Goal: Obtain resource: Obtain resource

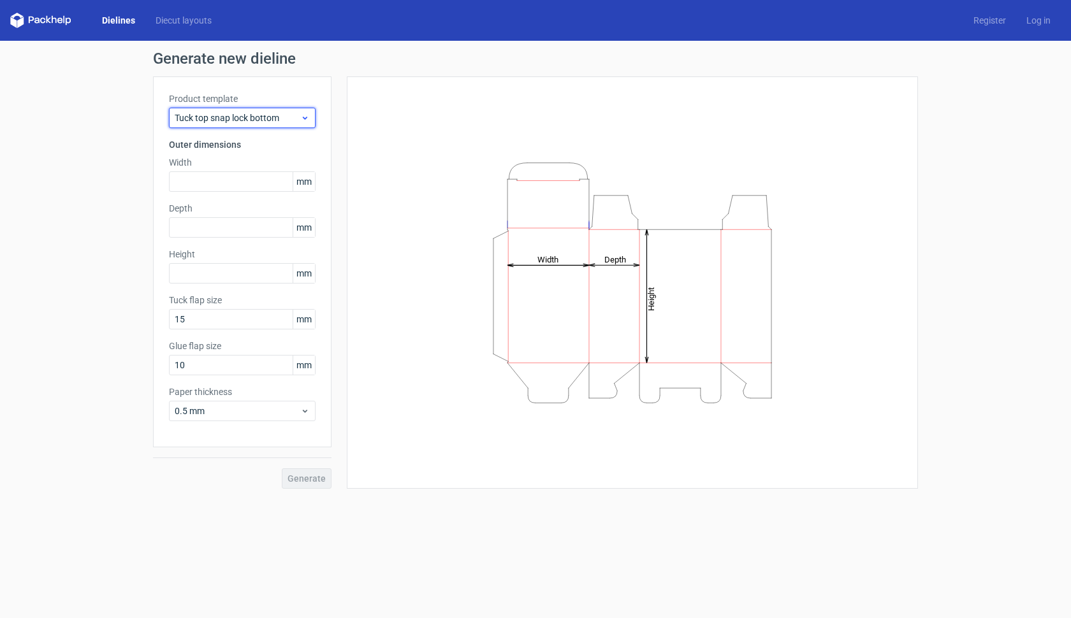
click at [239, 116] on span "Tuck top snap lock bottom" at bounding box center [238, 118] width 126 height 13
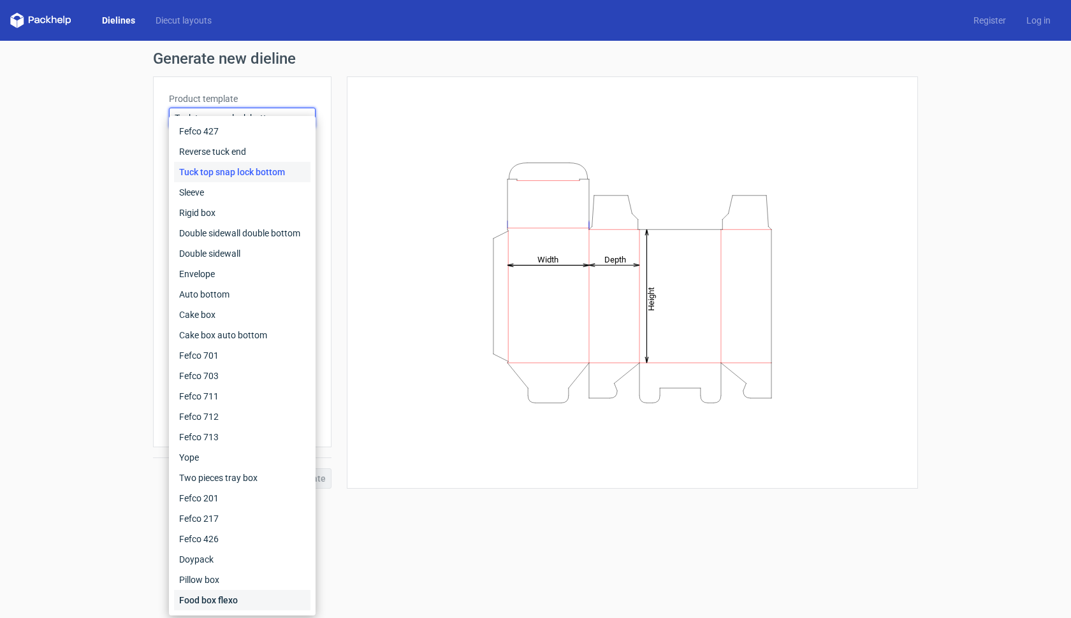
click at [235, 599] on div "Food box flexo" at bounding box center [242, 600] width 136 height 20
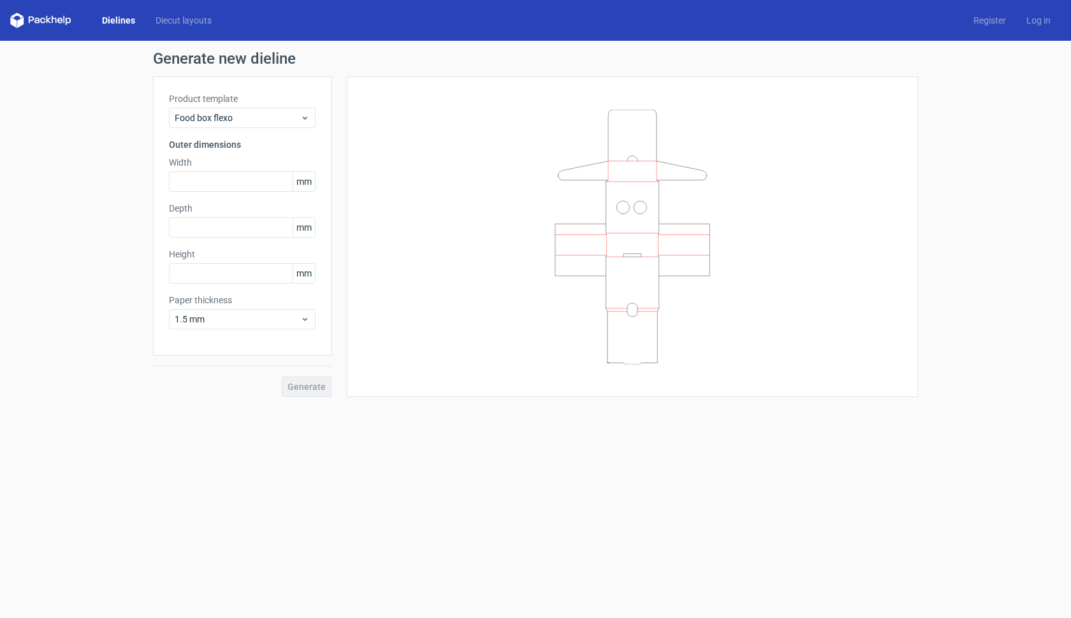
click at [47, 22] on polygon at bounding box center [48, 20] width 5 height 8
click at [175, 17] on link "Diecut layouts" at bounding box center [183, 20] width 76 height 13
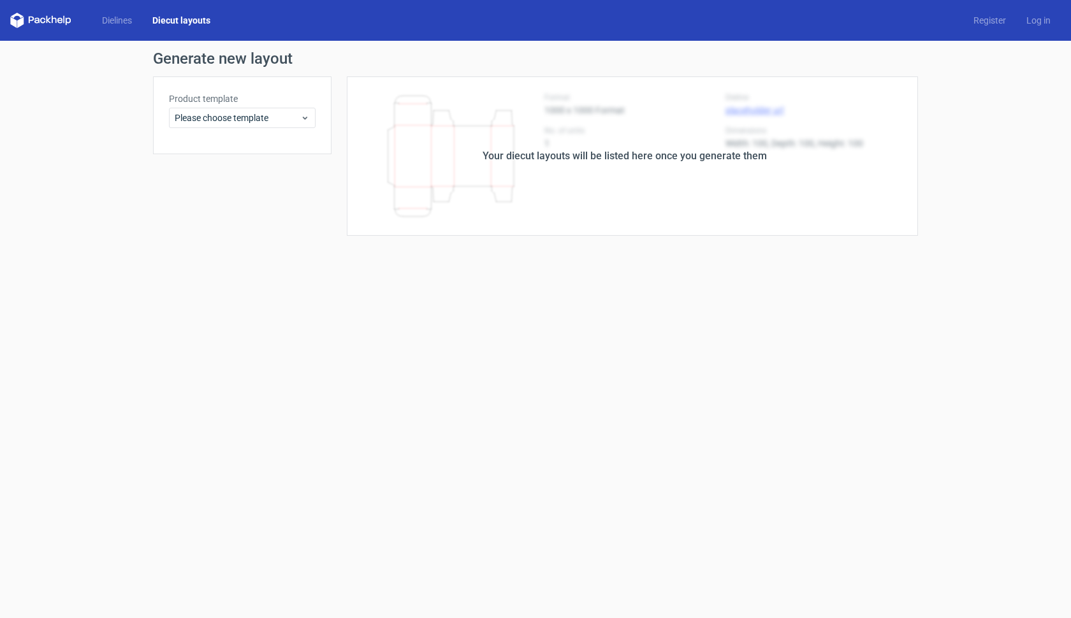
click at [40, 24] on icon at bounding box center [40, 20] width 61 height 15
click at [39, 15] on icon at bounding box center [40, 20] width 61 height 15
click at [17, 20] on icon at bounding box center [40, 20] width 61 height 15
click at [71, 152] on div "Generate new layout Product template Please choose template Your diecut layouts…" at bounding box center [535, 143] width 1071 height 205
click at [131, 22] on link "Dielines" at bounding box center [117, 20] width 50 height 13
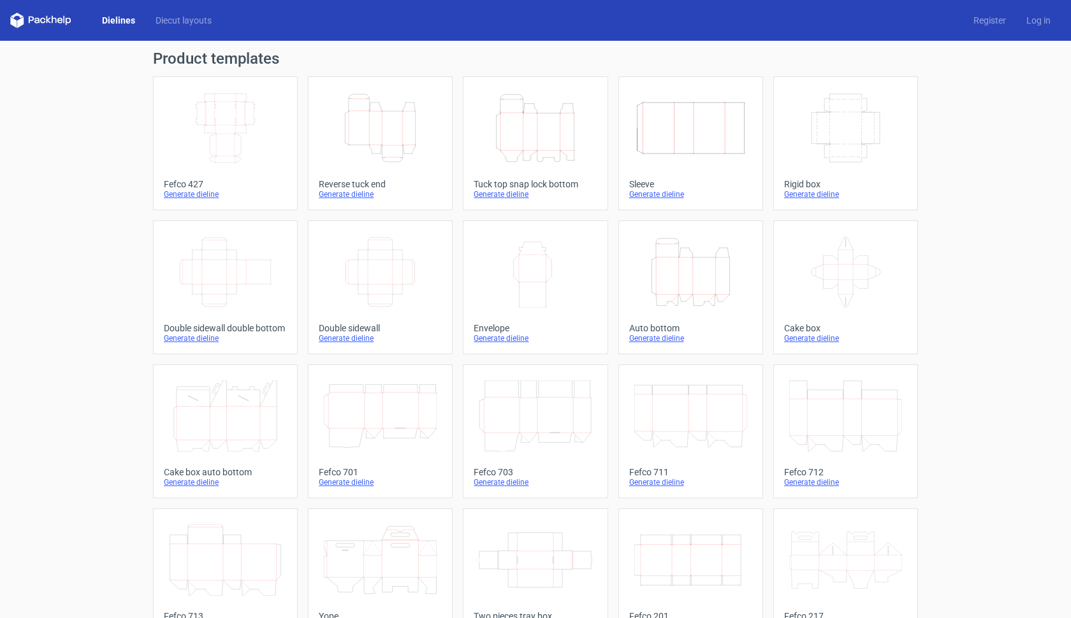
click at [242, 127] on icon "Width Depth Height" at bounding box center [225, 127] width 113 height 71
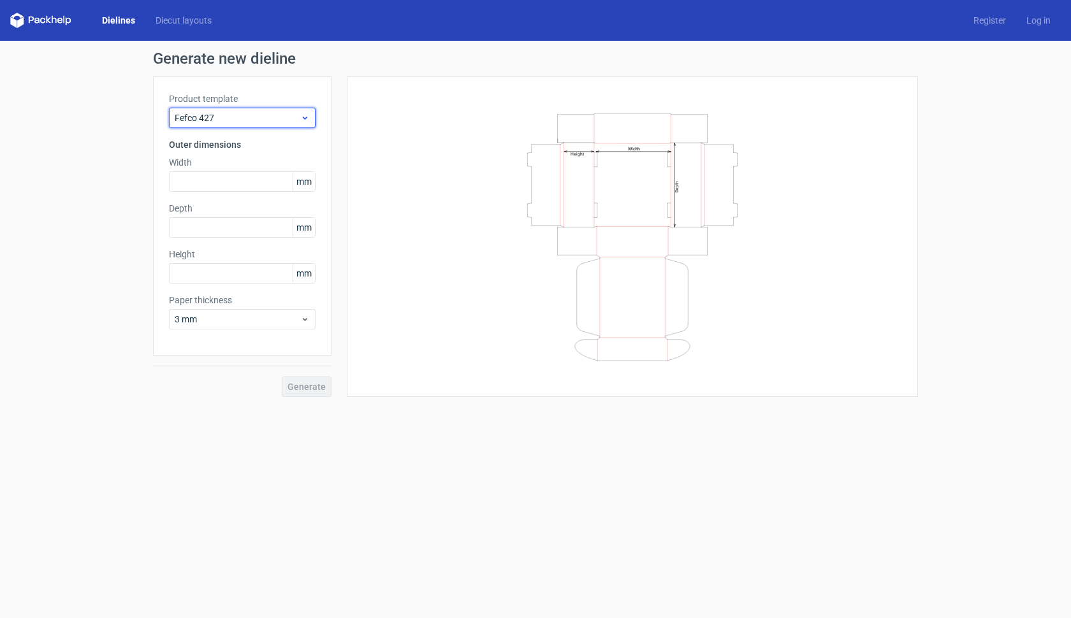
click at [256, 122] on span "Fefco 427" at bounding box center [238, 118] width 126 height 13
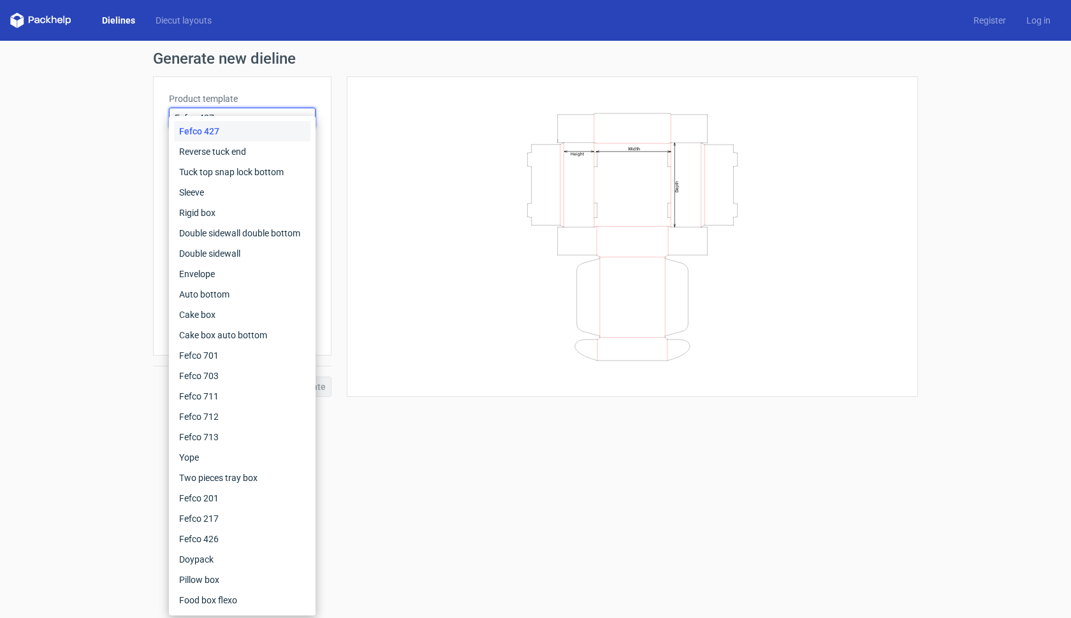
click at [256, 122] on div "Fefco 427" at bounding box center [242, 131] width 136 height 20
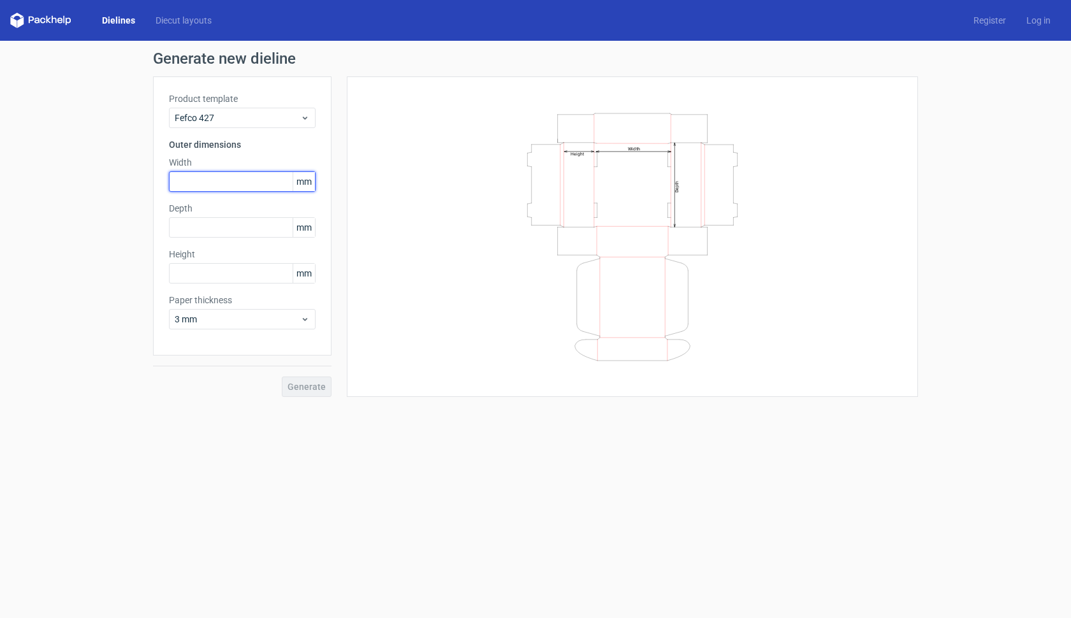
click at [242, 182] on input "text" at bounding box center [242, 181] width 147 height 20
type input "29"
type input "1"
type input "22"
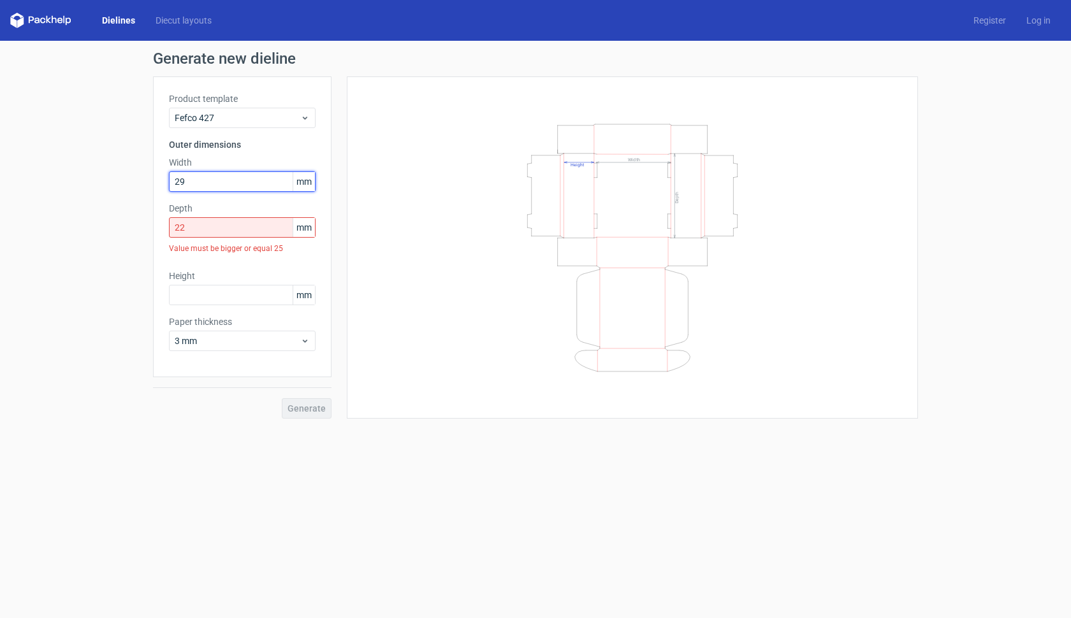
click at [192, 180] on input "29" at bounding box center [242, 181] width 147 height 20
type input "292"
drag, startPoint x: 196, startPoint y: 232, endPoint x: 163, endPoint y: 232, distance: 32.5
click at [163, 232] on div "Product template Fefco 427 Outer dimensions Width 292 mm Depth 22 mm Value must…" at bounding box center [242, 226] width 178 height 301
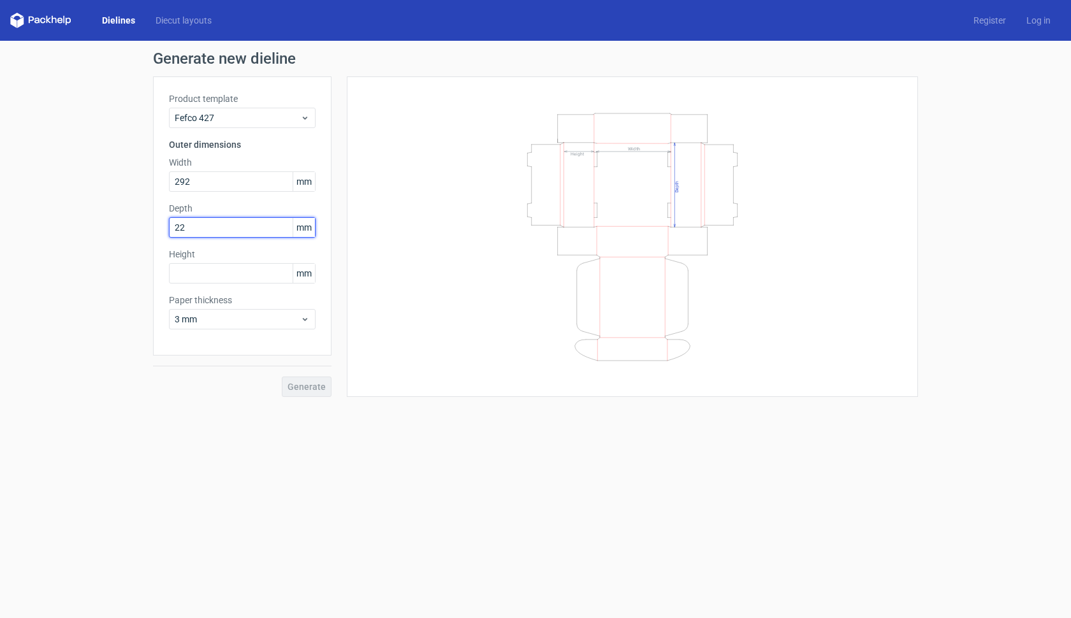
type input "221"
click at [196, 269] on input "text" at bounding box center [242, 273] width 147 height 20
type input "60"
click at [234, 318] on span "3 mm" at bounding box center [238, 319] width 126 height 13
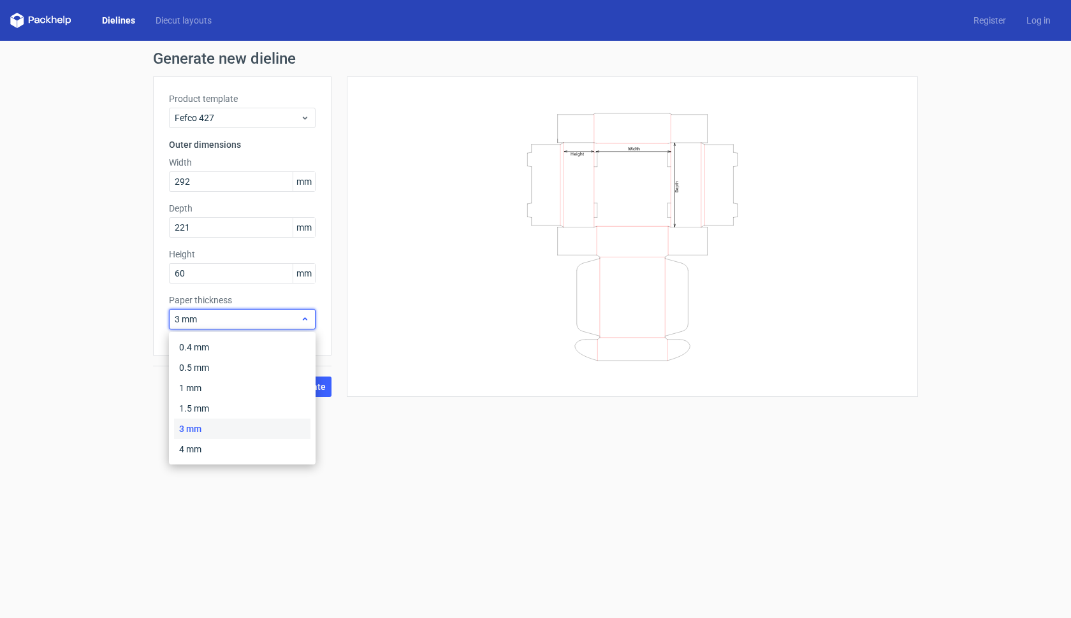
click at [234, 318] on span "3 mm" at bounding box center [238, 319] width 126 height 13
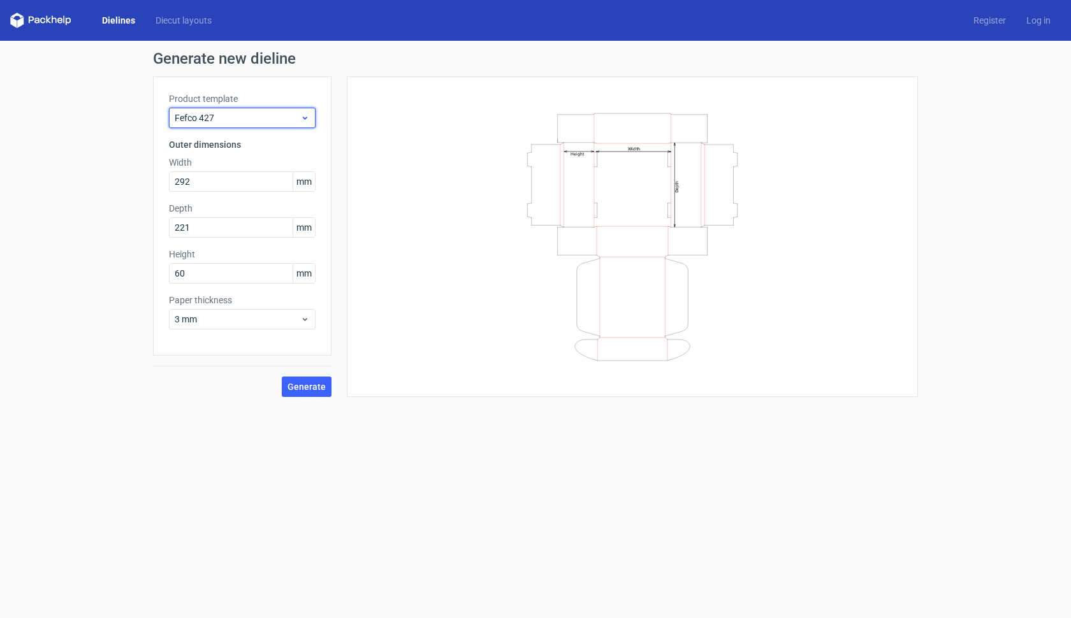
click at [252, 118] on span "Fefco 427" at bounding box center [238, 118] width 126 height 13
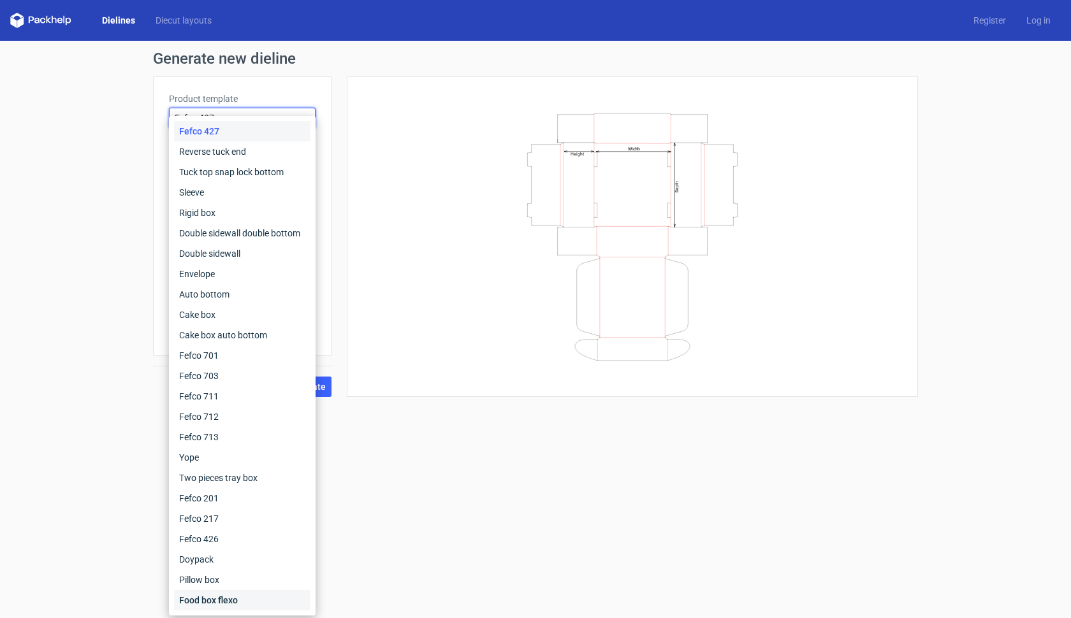
click at [227, 606] on div "Food box flexo" at bounding box center [242, 600] width 136 height 20
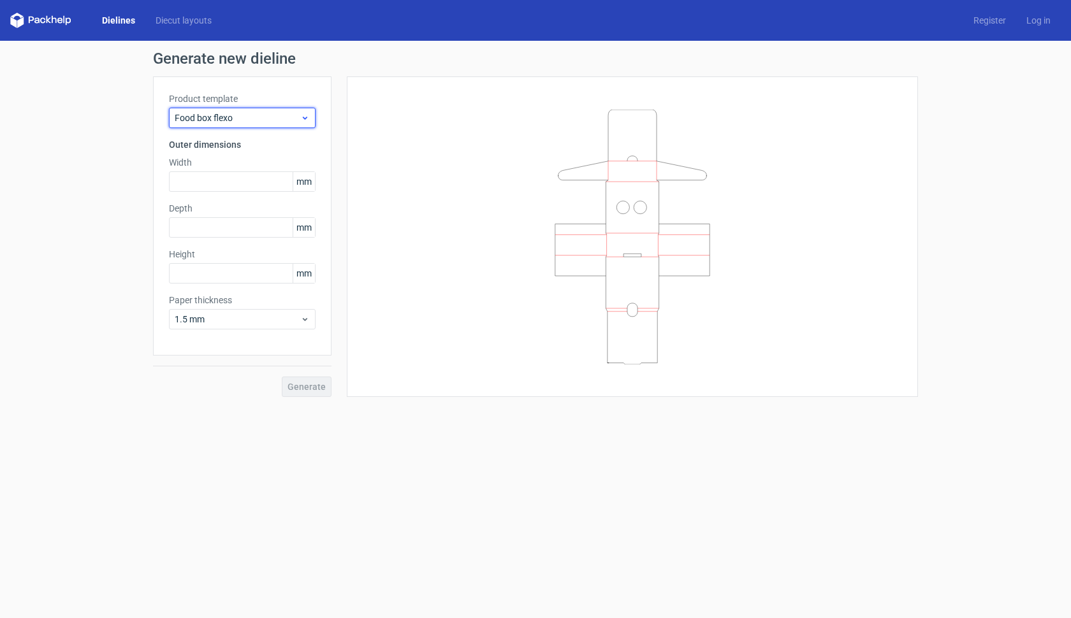
click at [267, 121] on span "Food box flexo" at bounding box center [238, 118] width 126 height 13
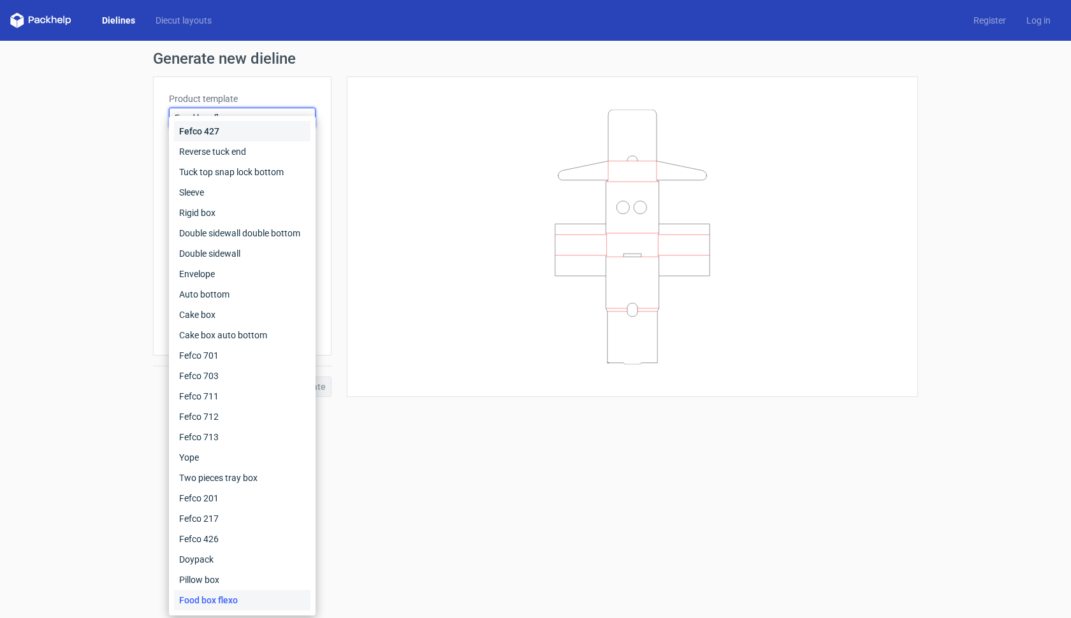
click at [245, 131] on div "Fefco 427" at bounding box center [242, 131] width 136 height 20
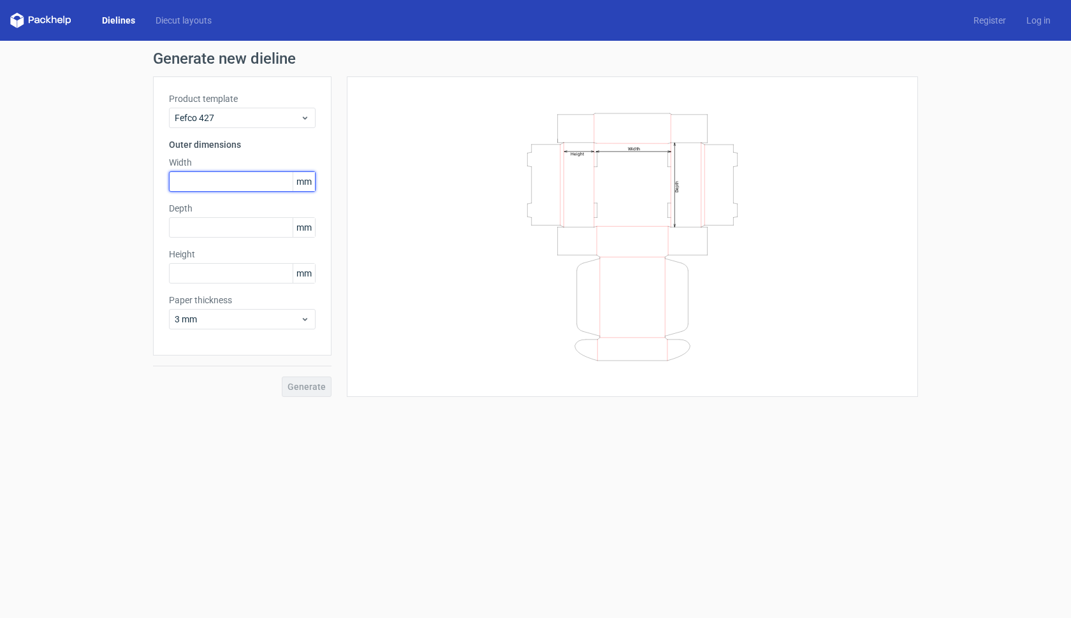
click at [227, 183] on input "text" at bounding box center [242, 181] width 147 height 20
click at [259, 314] on span "3 mm" at bounding box center [238, 319] width 126 height 13
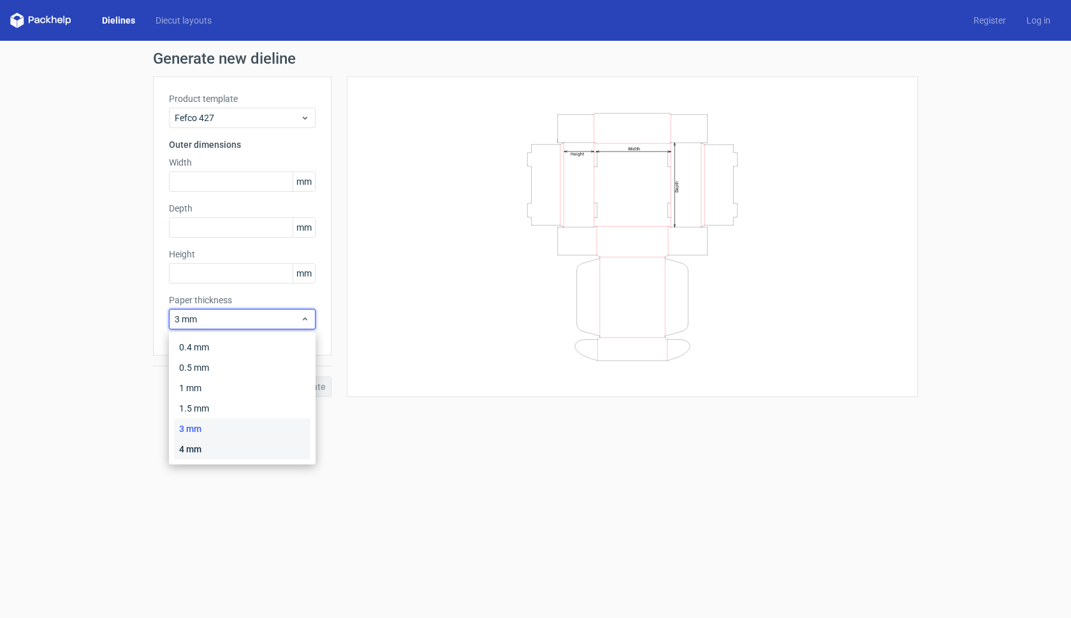
click at [222, 449] on div "4 mm" at bounding box center [242, 449] width 136 height 20
click at [203, 316] on span "4 mm" at bounding box center [238, 319] width 126 height 13
click at [203, 427] on div "3 mm" at bounding box center [242, 429] width 136 height 20
drag, startPoint x: 218, startPoint y: 323, endPoint x: 217, endPoint y: 331, distance: 7.8
click at [219, 323] on span "3 mm" at bounding box center [238, 319] width 126 height 13
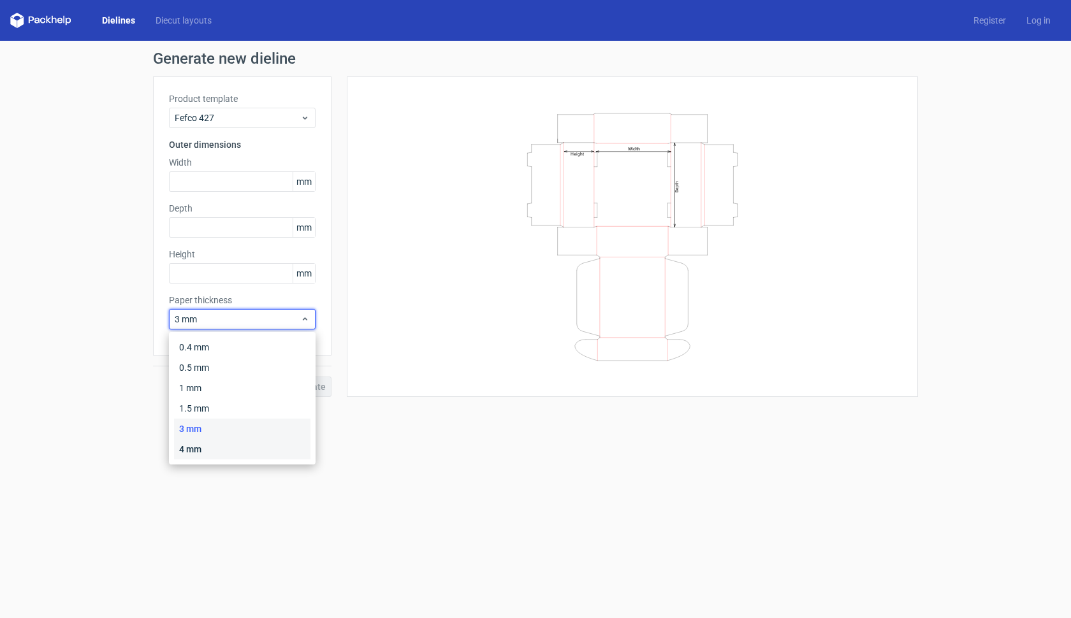
click at [210, 451] on div "4 mm" at bounding box center [242, 449] width 136 height 20
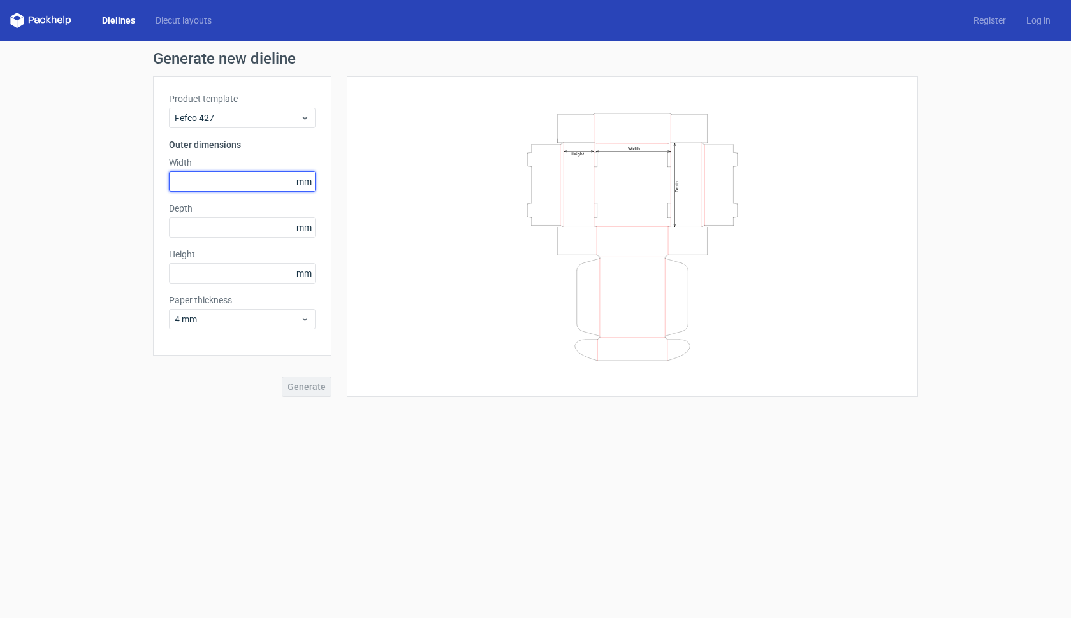
click at [241, 183] on input "text" at bounding box center [242, 181] width 147 height 20
type input "292"
click at [222, 231] on input "text" at bounding box center [242, 227] width 147 height 20
type input "221"
click at [202, 272] on input "text" at bounding box center [242, 273] width 147 height 20
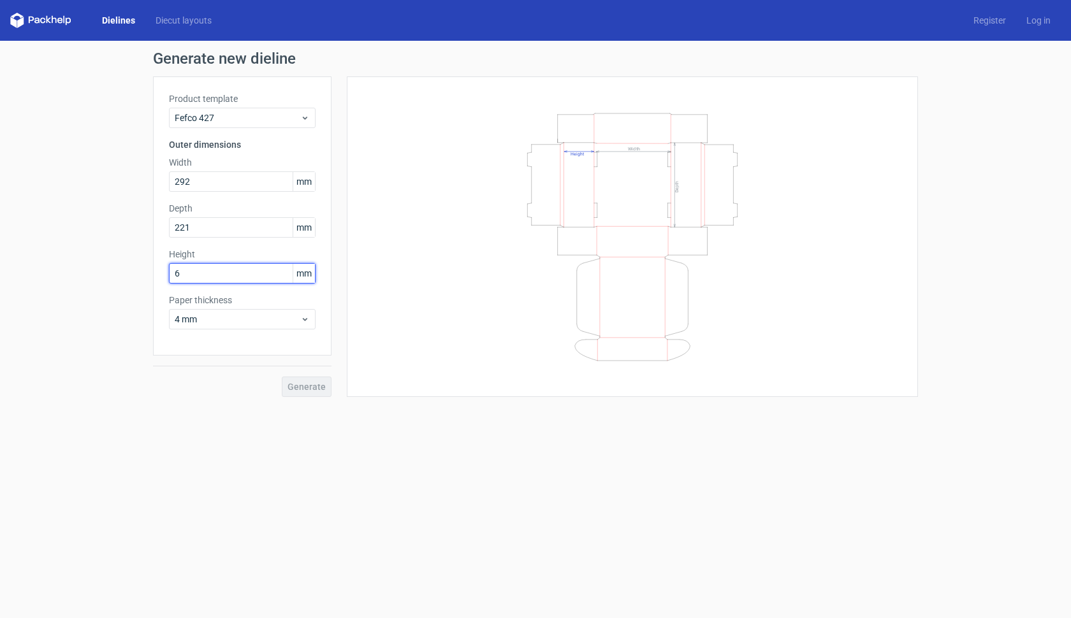
type input "60"
drag, startPoint x: 314, startPoint y: 387, endPoint x: 465, endPoint y: 402, distance: 151.8
click at [314, 387] on span "Generate" at bounding box center [307, 386] width 38 height 9
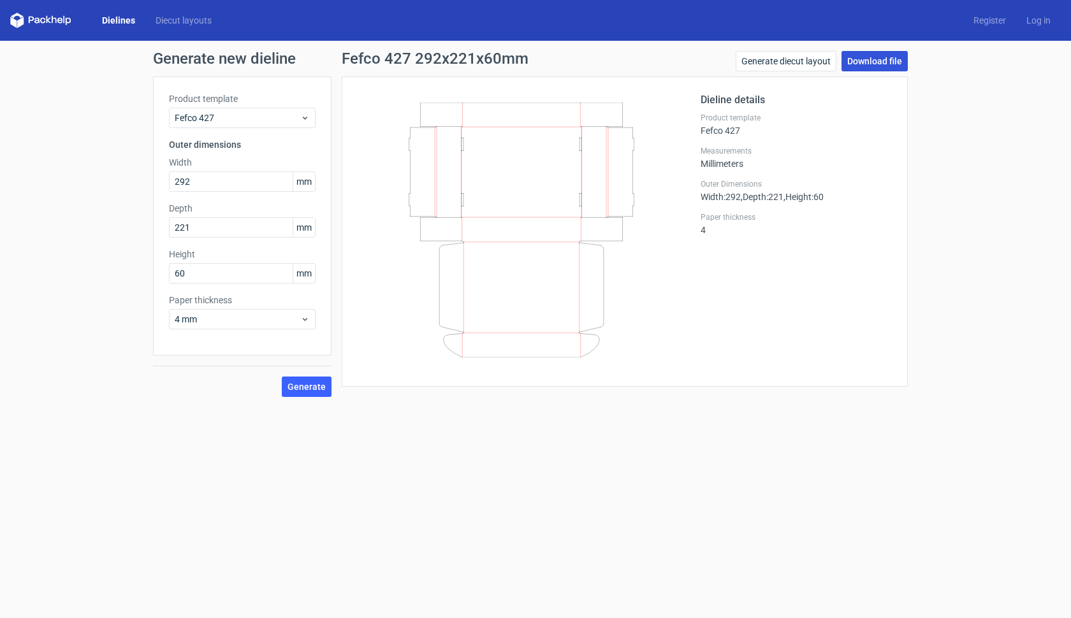
click at [885, 57] on link "Download file" at bounding box center [874, 61] width 66 height 20
click at [224, 189] on input "292" at bounding box center [242, 181] width 147 height 20
type input "458"
click at [228, 228] on input "221" at bounding box center [242, 227] width 147 height 20
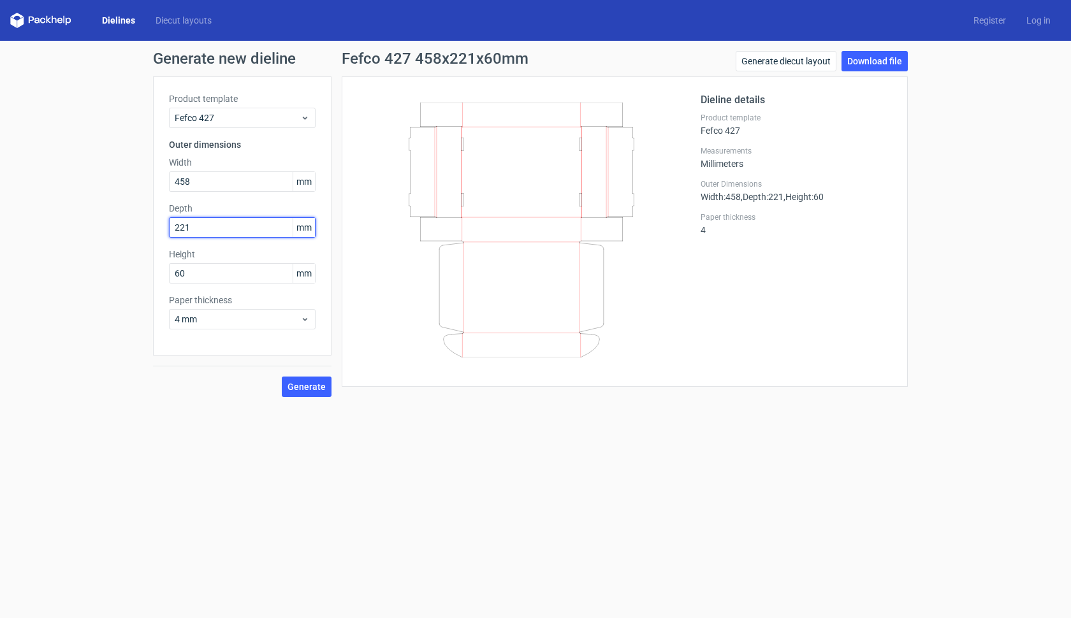
click at [228, 228] on input "221" at bounding box center [242, 227] width 147 height 20
type input "346"
click at [210, 274] on input "60" at bounding box center [242, 273] width 147 height 20
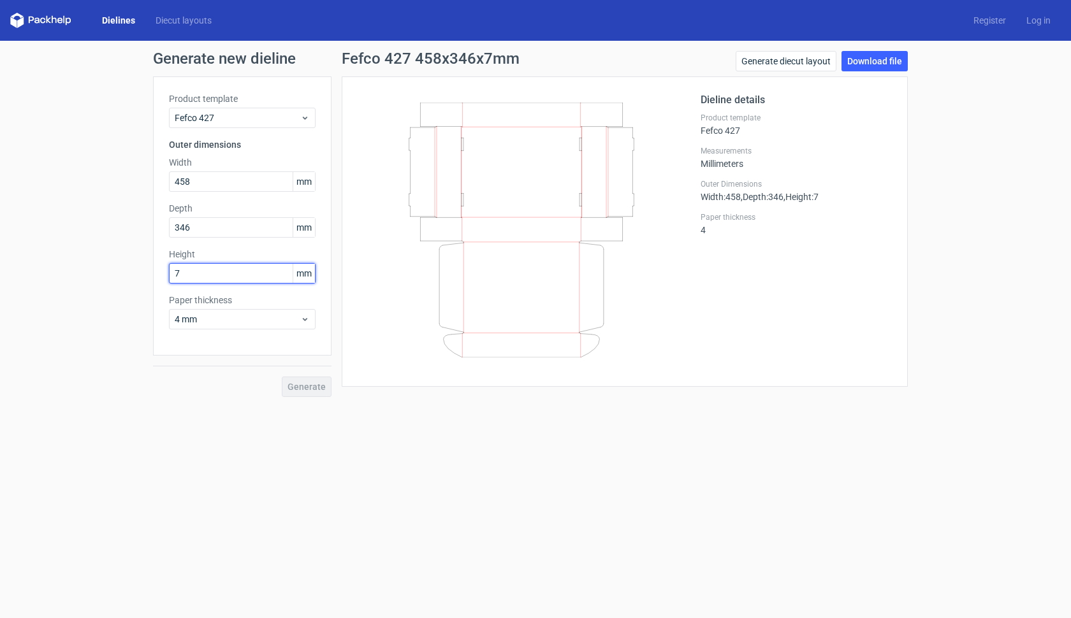
type input "70"
click at [307, 387] on span "Generate" at bounding box center [307, 386] width 38 height 9
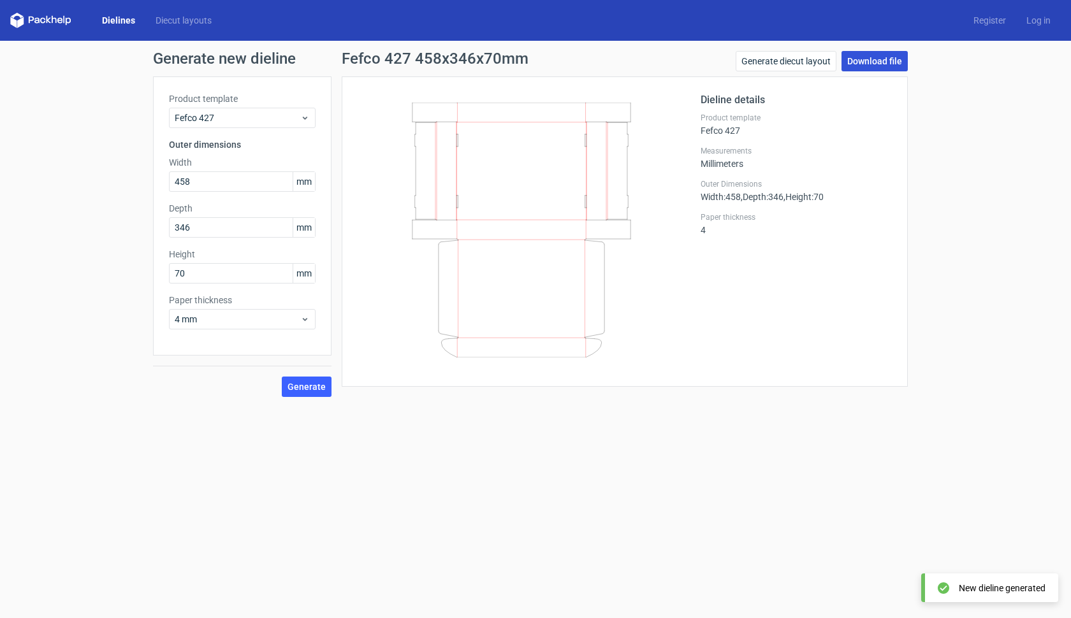
click at [885, 64] on link "Download file" at bounding box center [874, 61] width 66 height 20
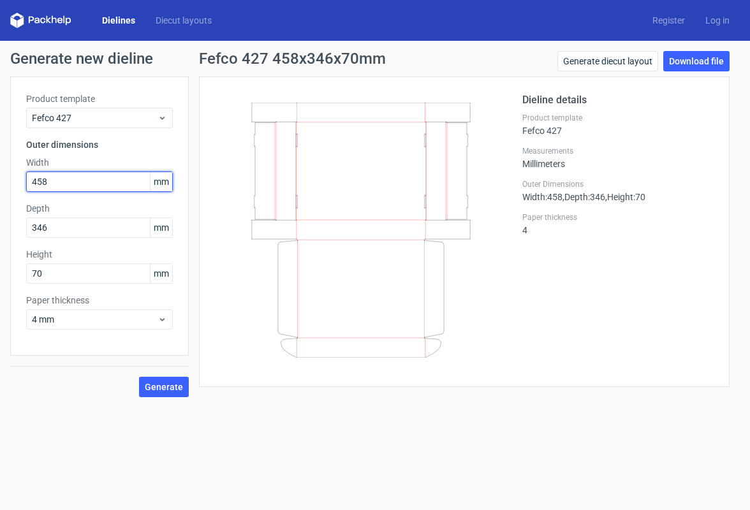
click at [66, 175] on input "458" at bounding box center [99, 181] width 147 height 20
type input "378"
drag, startPoint x: 57, startPoint y: 231, endPoint x: 26, endPoint y: 232, distance: 31.3
click at [26, 232] on input "346" at bounding box center [99, 227] width 147 height 20
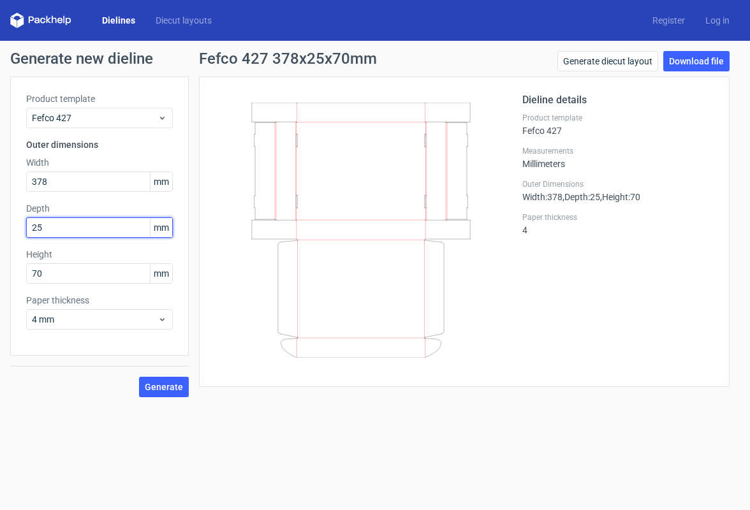
type input "256"
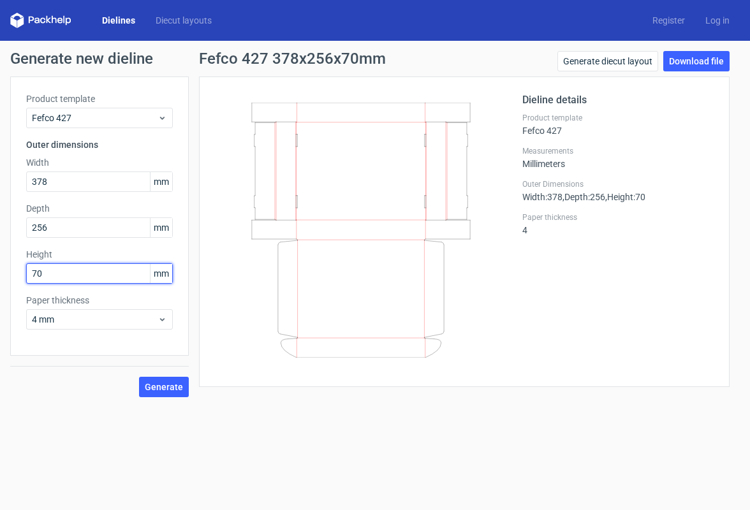
drag, startPoint x: 56, startPoint y: 272, endPoint x: 1, endPoint y: 277, distance: 55.1
click at [1, 277] on div "Generate new dieline Product template Fefco 427 Outer dimensions Width 378 mm D…" at bounding box center [375, 224] width 750 height 367
type input "60"
click at [158, 391] on span "Generate" at bounding box center [164, 386] width 38 height 9
click at [699, 62] on link "Download file" at bounding box center [696, 61] width 66 height 20
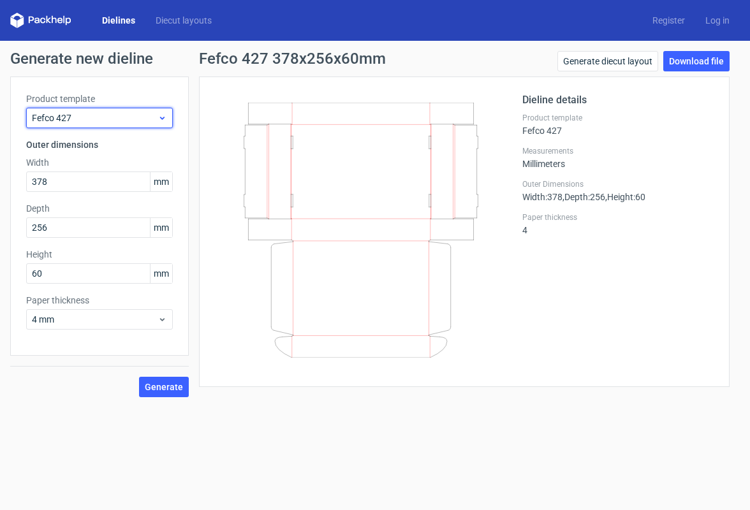
click at [163, 119] on icon at bounding box center [162, 118] width 10 height 10
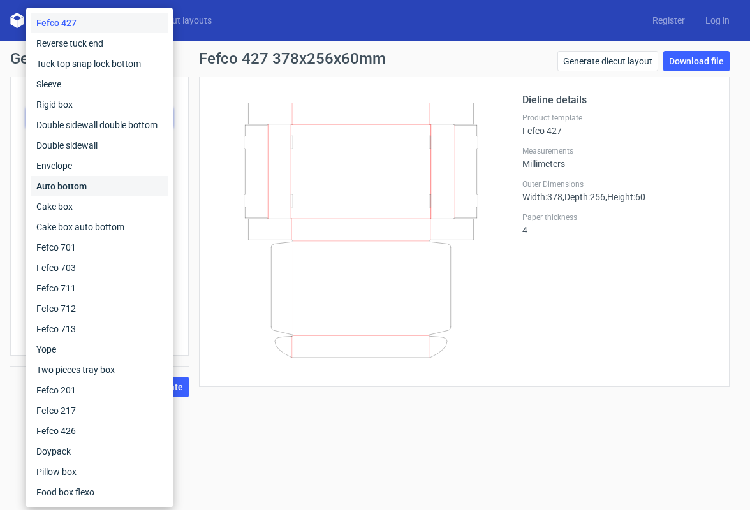
click at [91, 184] on div "Auto bottom" at bounding box center [99, 186] width 136 height 20
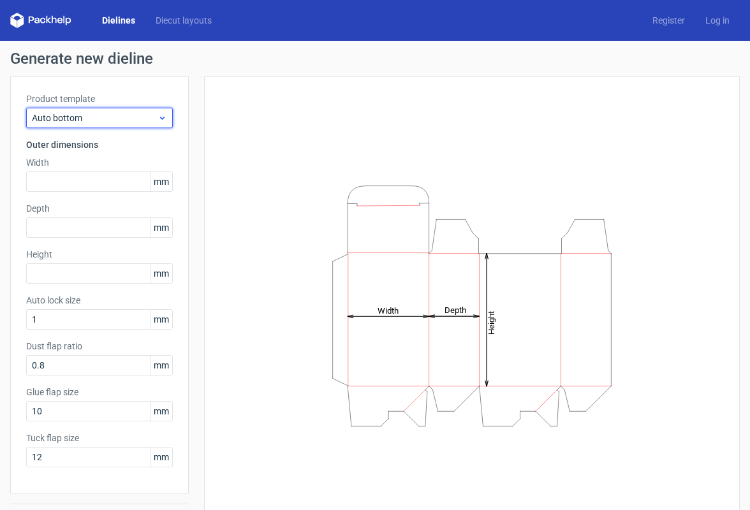
click at [99, 112] on span "Auto bottom" at bounding box center [95, 118] width 126 height 13
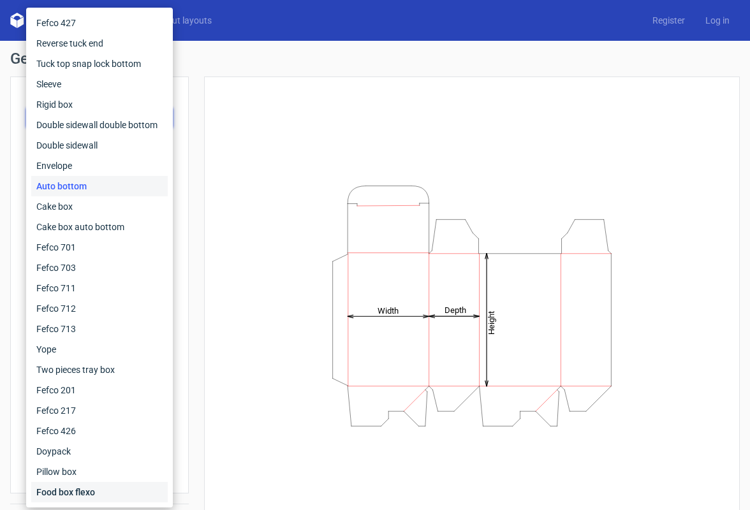
click at [98, 484] on div "Food box flexo" at bounding box center [99, 492] width 136 height 20
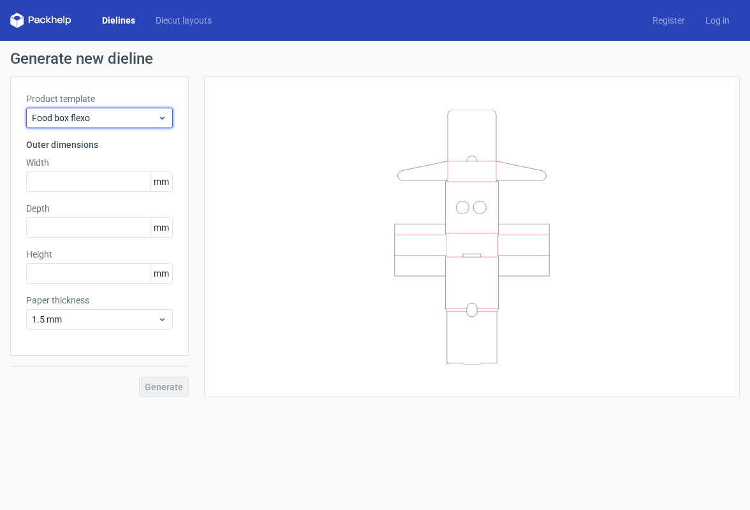
click at [142, 119] on span "Food box flexo" at bounding box center [95, 118] width 126 height 13
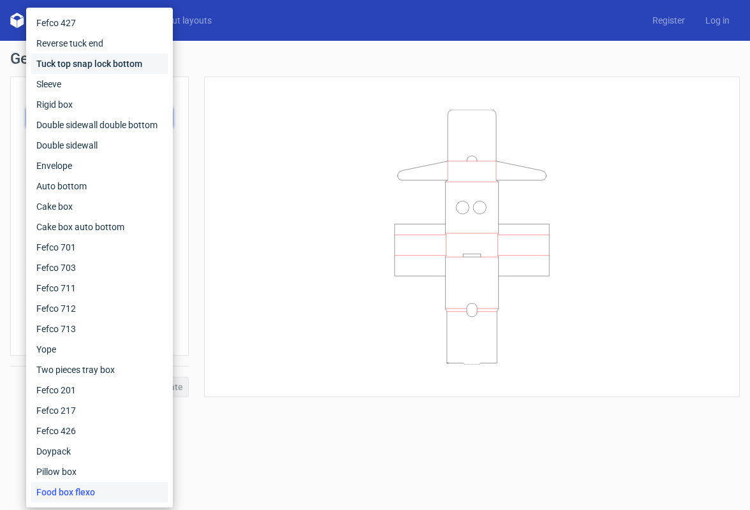
click at [90, 65] on div "Tuck top snap lock bottom" at bounding box center [99, 64] width 136 height 20
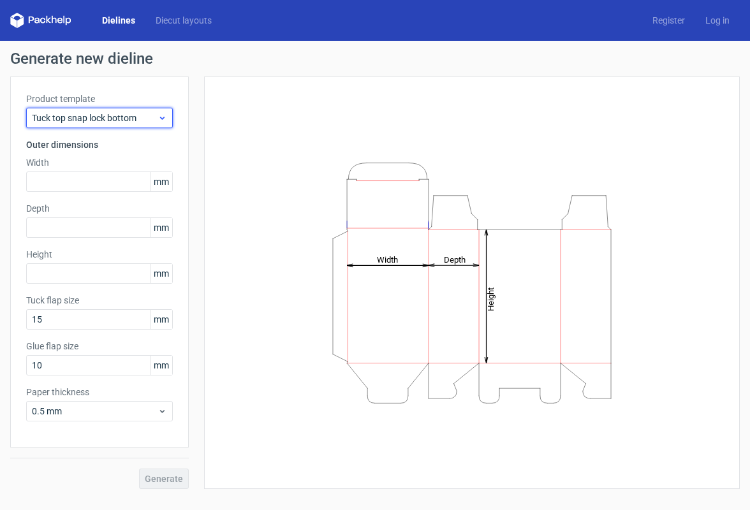
click at [137, 123] on span "Tuck top snap lock bottom" at bounding box center [95, 118] width 126 height 13
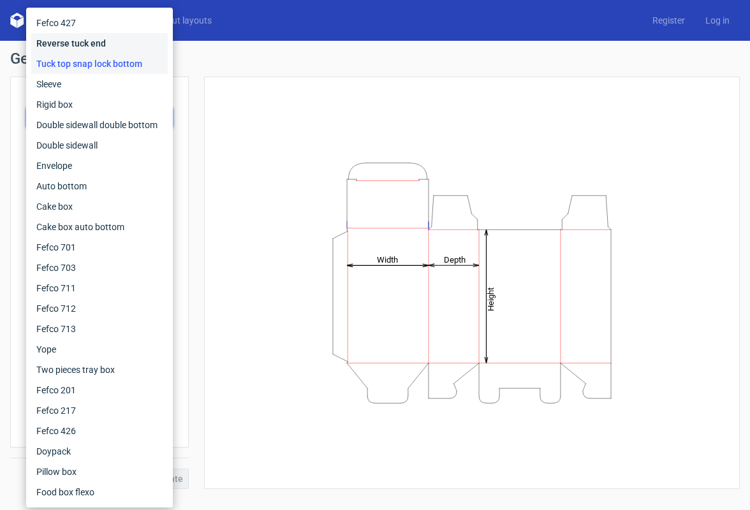
click at [99, 45] on div "Reverse tuck end" at bounding box center [99, 43] width 136 height 20
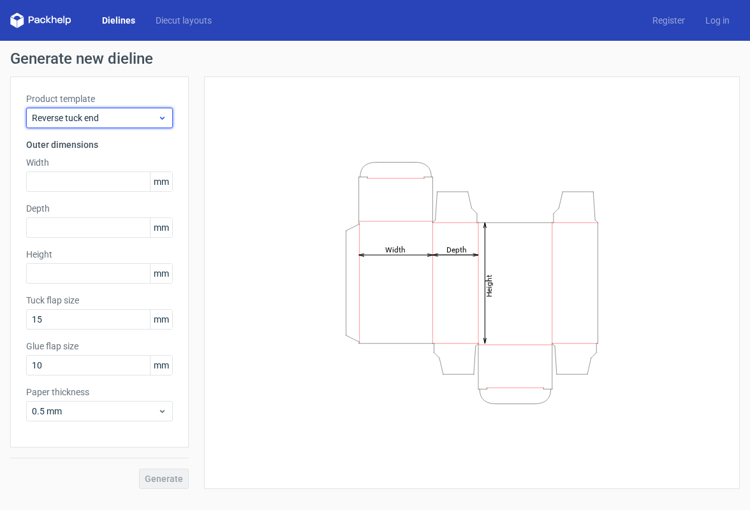
click at [110, 121] on span "Reverse tuck end" at bounding box center [95, 118] width 126 height 13
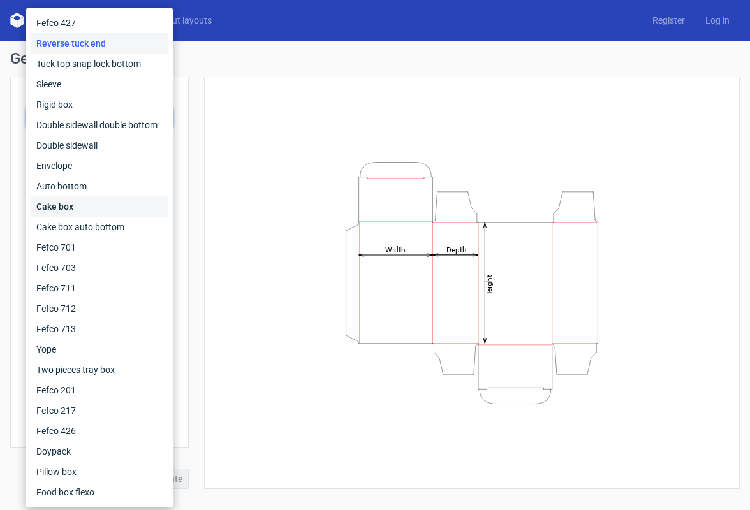
click at [105, 212] on div "Cake box" at bounding box center [99, 206] width 136 height 20
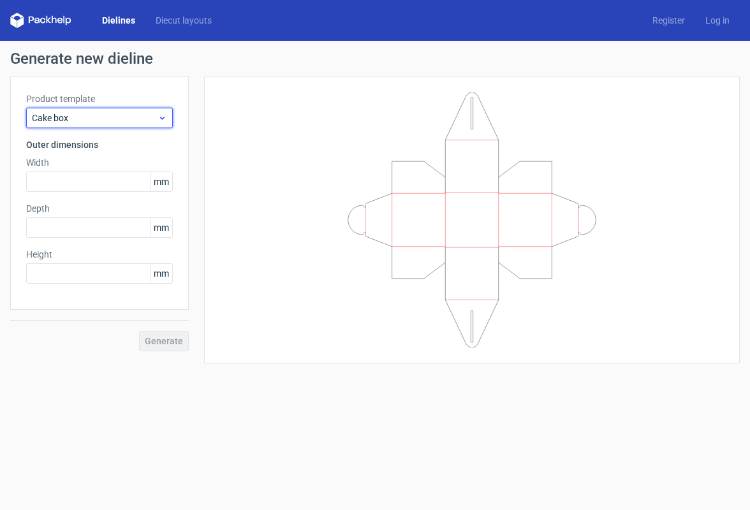
click at [98, 119] on span "Cake box" at bounding box center [95, 118] width 126 height 13
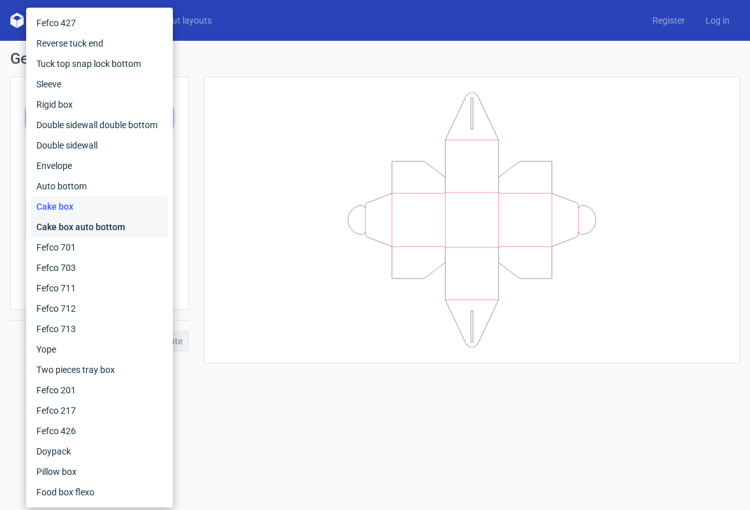
click at [109, 230] on div "Cake box auto bottom" at bounding box center [99, 227] width 136 height 20
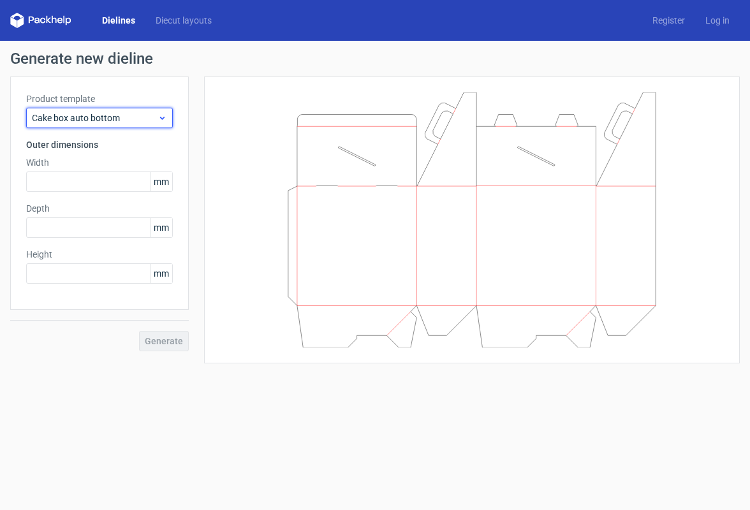
click at [105, 108] on div "Cake box auto bottom" at bounding box center [99, 118] width 147 height 20
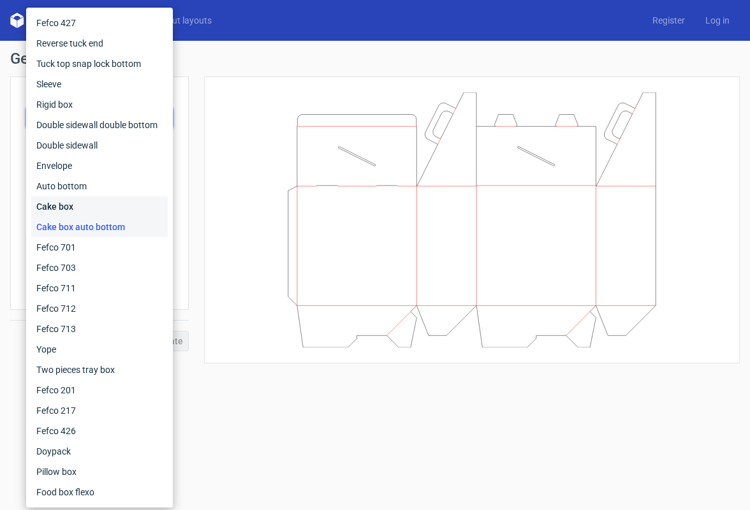
click at [66, 204] on div "Cake box" at bounding box center [99, 206] width 136 height 20
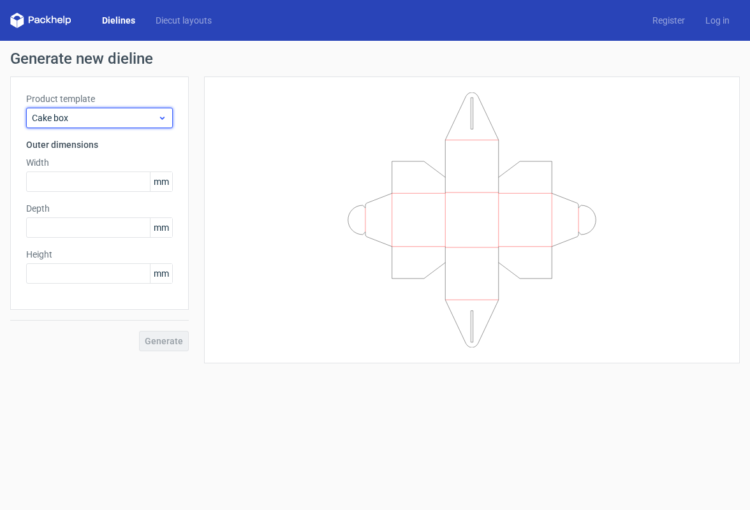
click at [105, 119] on span "Cake box" at bounding box center [95, 118] width 126 height 13
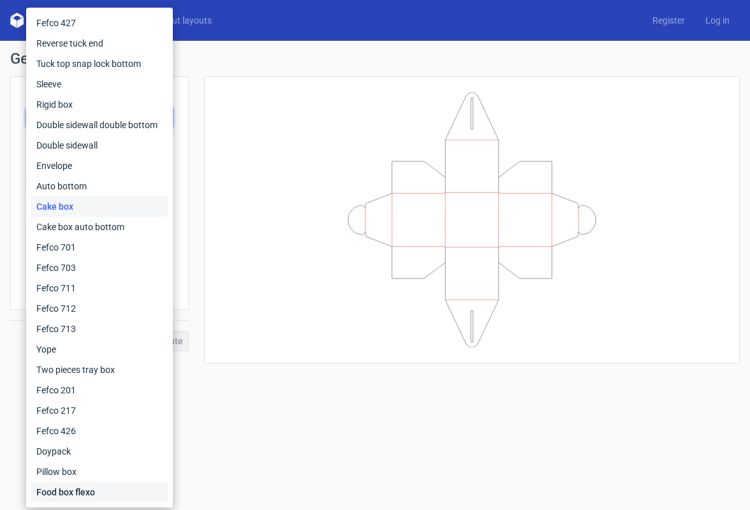
click at [89, 491] on div "Food box flexo" at bounding box center [99, 492] width 136 height 20
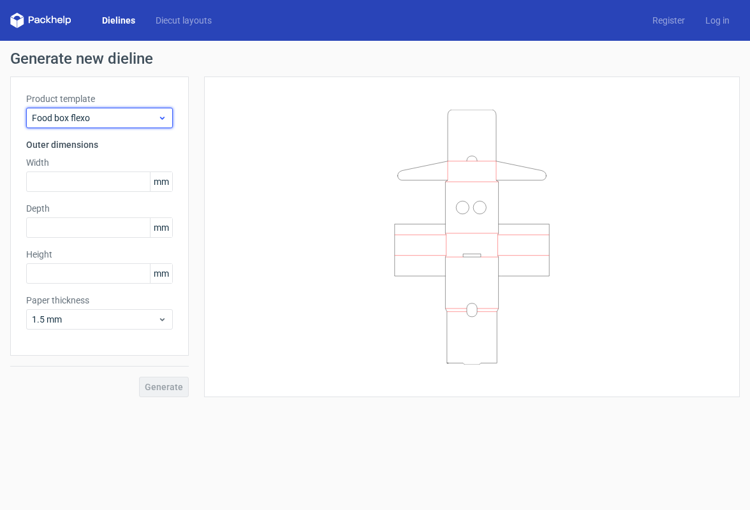
click at [90, 115] on span "Food box flexo" at bounding box center [95, 118] width 126 height 13
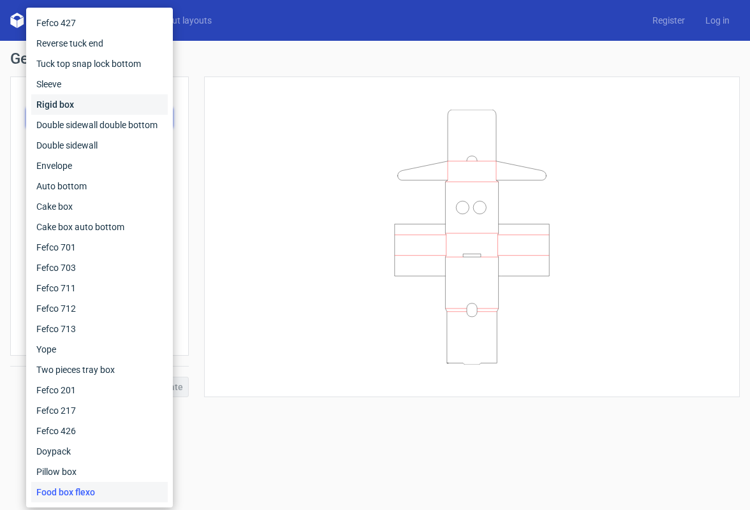
click at [84, 100] on div "Rigid box" at bounding box center [99, 104] width 136 height 20
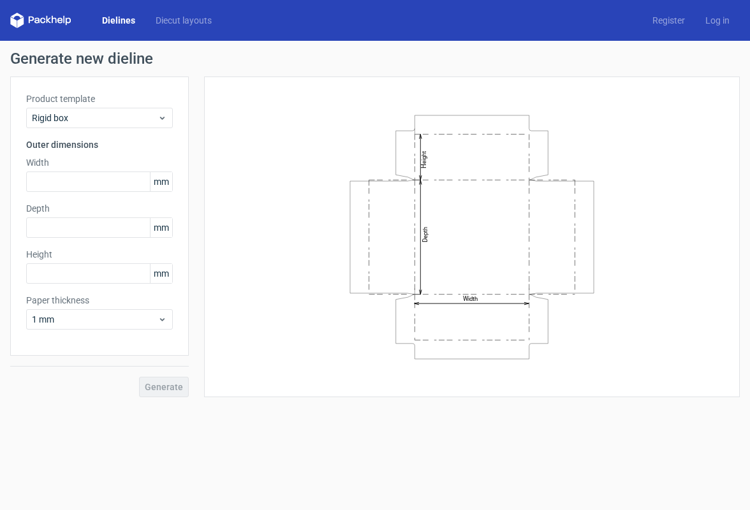
click at [101, 105] on label "Product template" at bounding box center [99, 98] width 147 height 13
click at [96, 119] on span "Rigid box" at bounding box center [95, 118] width 126 height 13
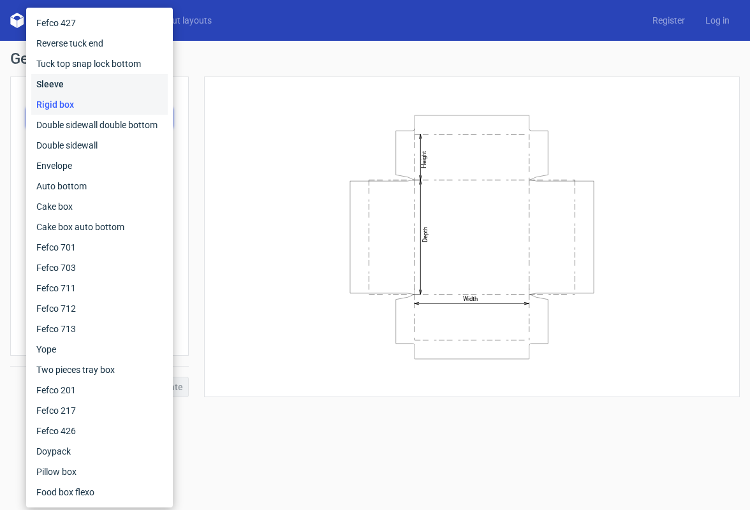
click at [98, 84] on div "Sleeve" at bounding box center [99, 84] width 136 height 20
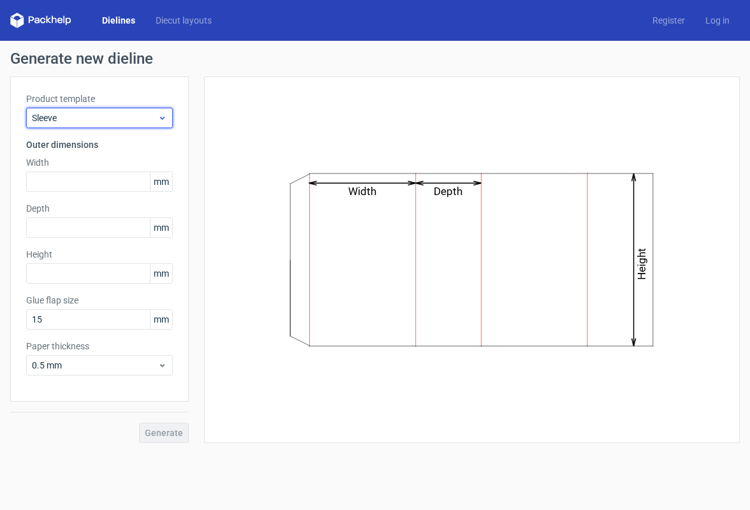
click at [111, 117] on span "Sleeve" at bounding box center [95, 118] width 126 height 13
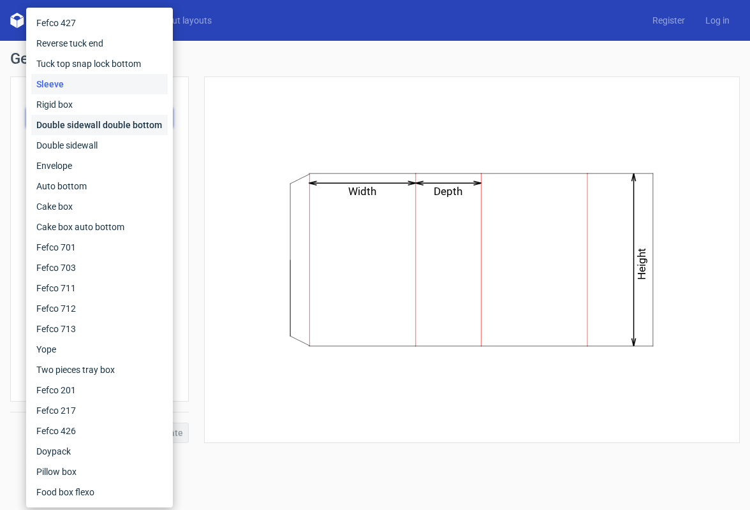
scroll to position [0, 1]
click at [112, 133] on div "Double sidewall double bottom" at bounding box center [99, 125] width 136 height 20
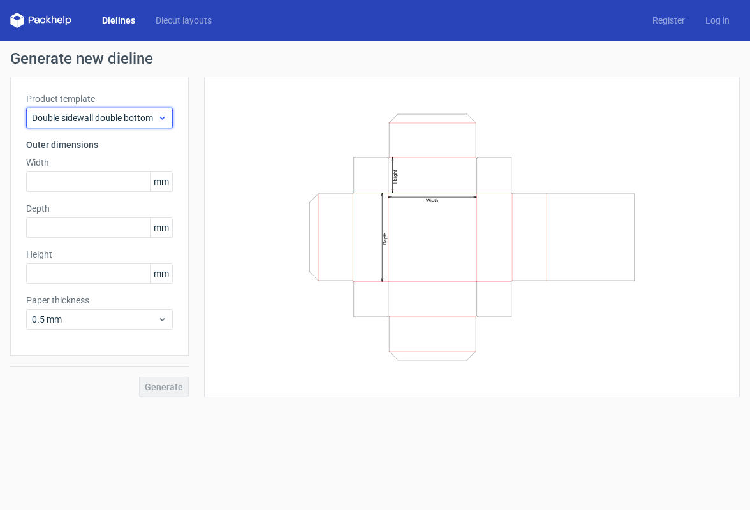
click at [104, 115] on span "Double sidewall double bottom" at bounding box center [95, 118] width 126 height 13
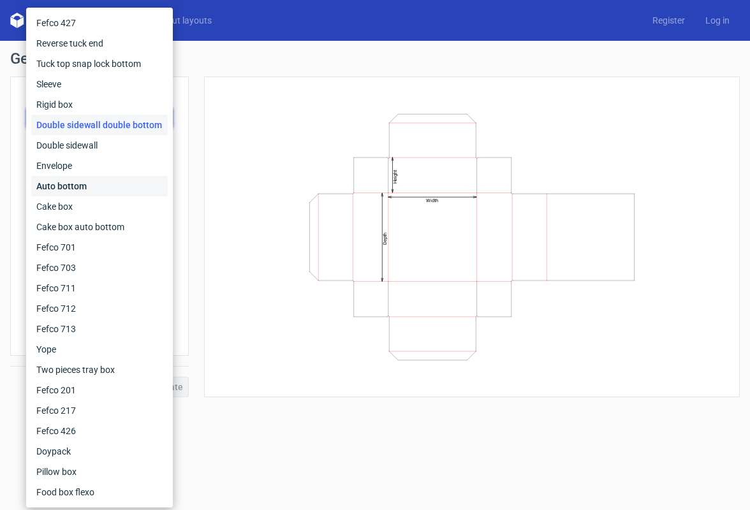
click at [118, 193] on div "Auto bottom" at bounding box center [99, 186] width 136 height 20
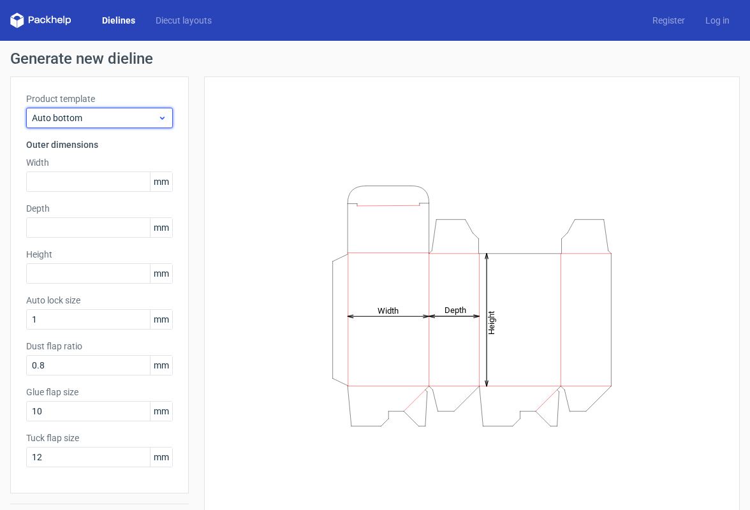
click at [131, 115] on span "Auto bottom" at bounding box center [95, 118] width 126 height 13
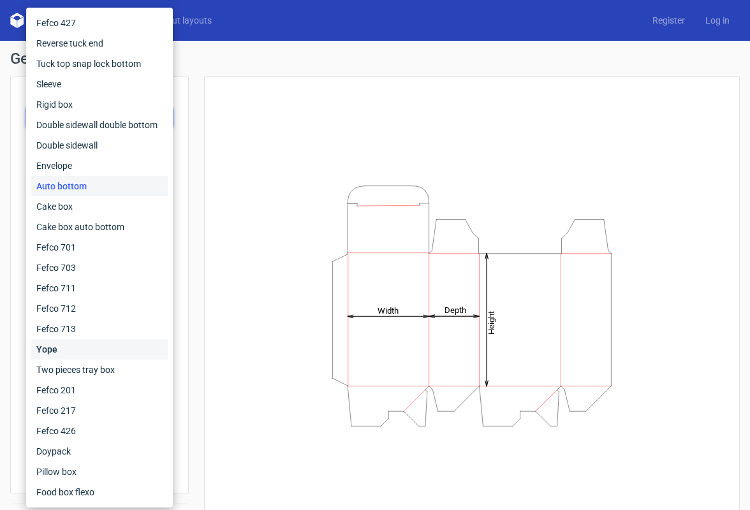
click at [79, 341] on div "Yope" at bounding box center [99, 349] width 136 height 20
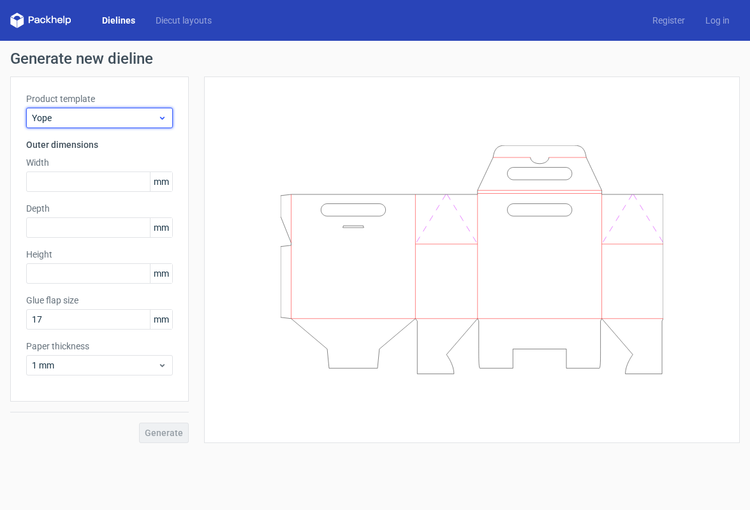
click at [95, 121] on span "Yope" at bounding box center [95, 118] width 126 height 13
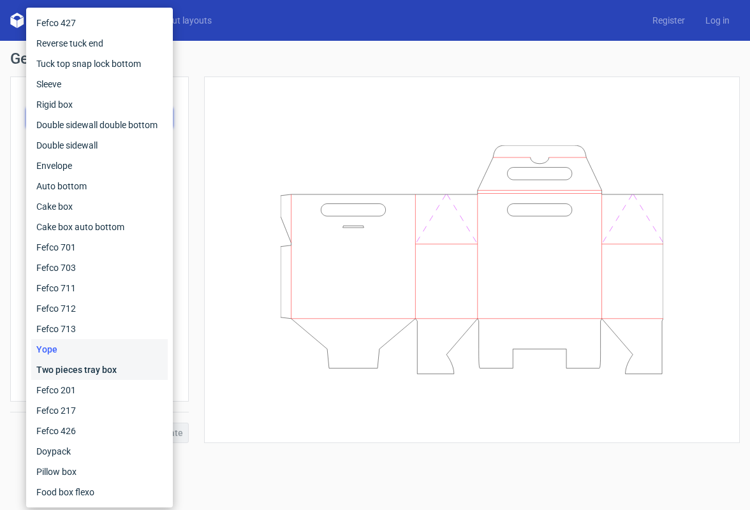
click at [98, 372] on div "Two pieces tray box" at bounding box center [99, 370] width 136 height 20
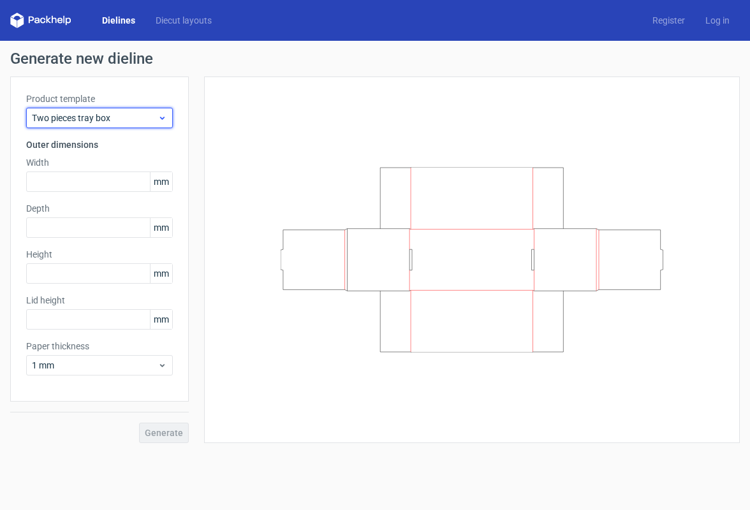
click at [94, 117] on span "Two pieces tray box" at bounding box center [95, 118] width 126 height 13
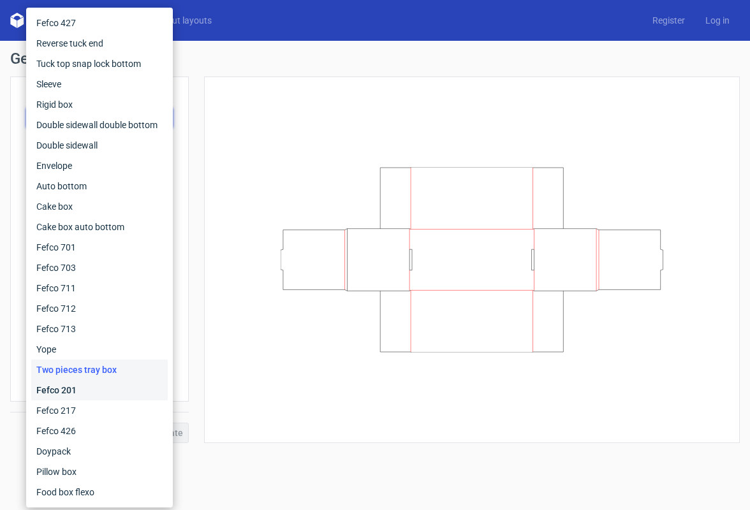
click at [90, 390] on div "Fefco 201" at bounding box center [99, 390] width 136 height 20
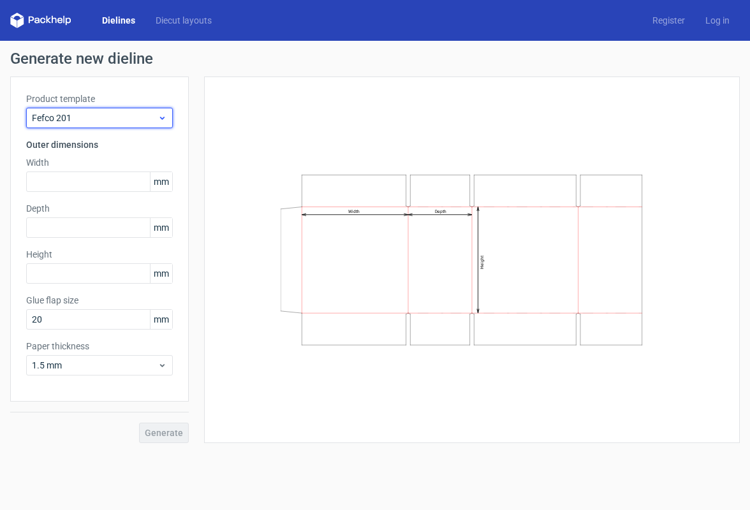
click at [116, 112] on span "Fefco 201" at bounding box center [95, 118] width 126 height 13
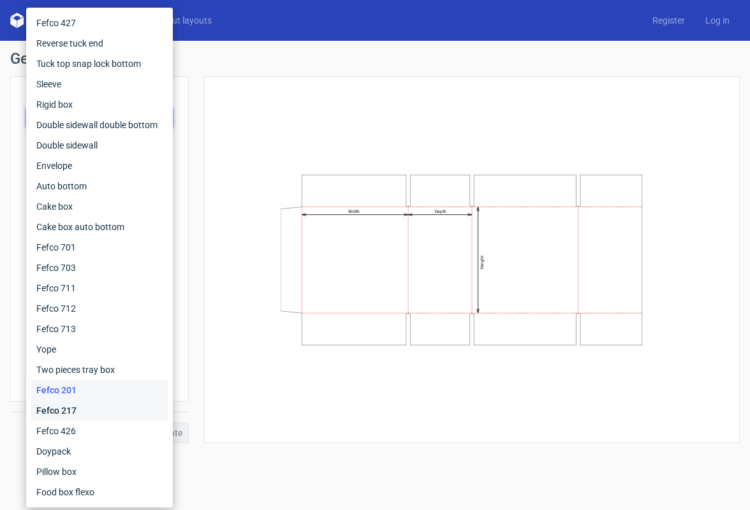
click at [74, 409] on div "Fefco 217" at bounding box center [99, 410] width 136 height 20
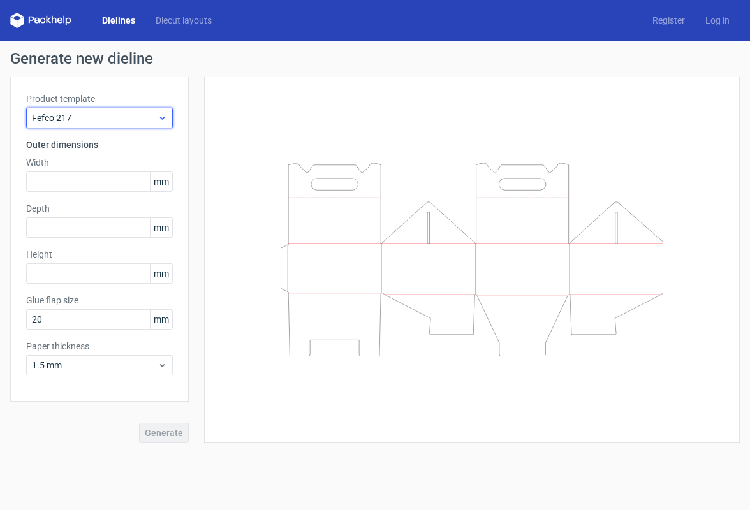
click at [78, 119] on span "Fefco 217" at bounding box center [95, 118] width 126 height 13
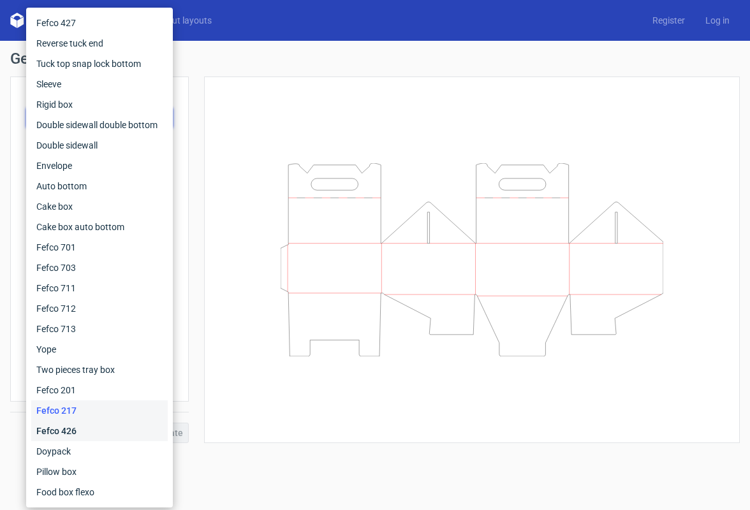
click at [103, 434] on div "Fefco 426" at bounding box center [99, 431] width 136 height 20
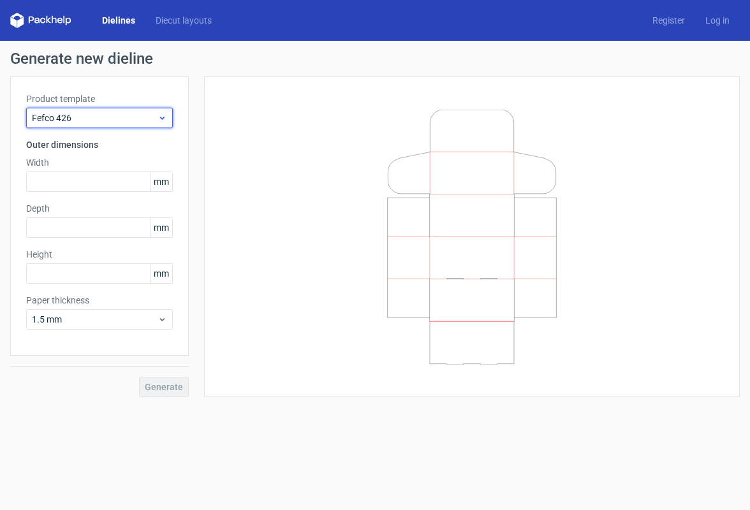
click at [111, 124] on div "Fefco 426" at bounding box center [99, 118] width 147 height 20
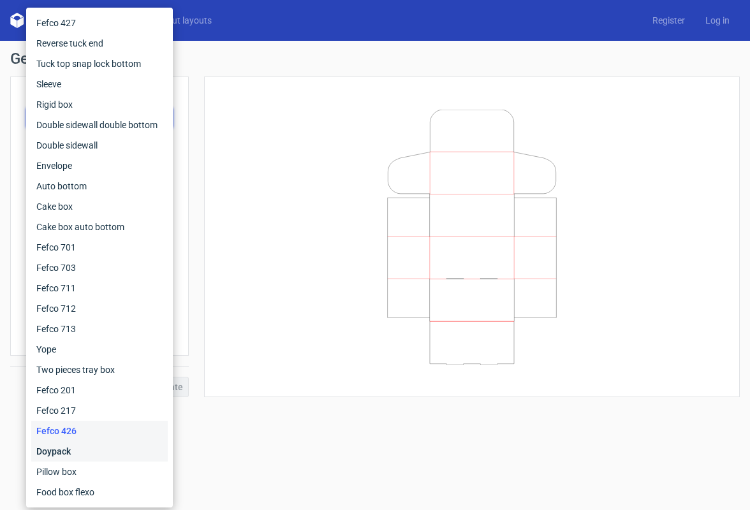
click at [96, 453] on div "Doypack" at bounding box center [99, 451] width 136 height 20
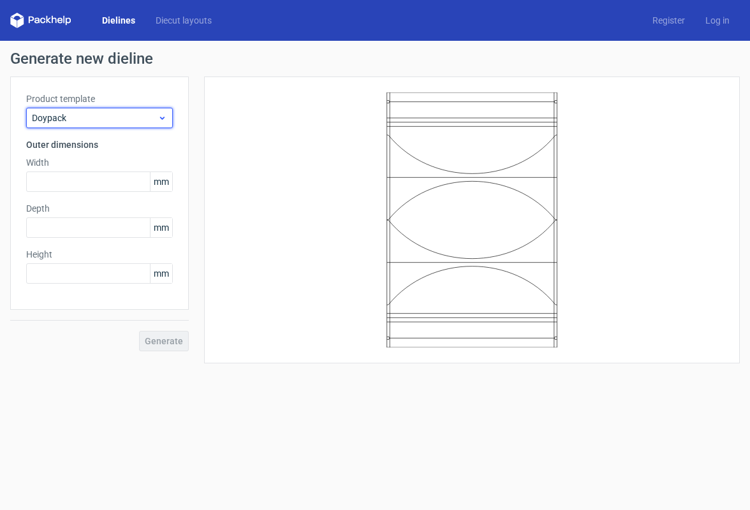
click at [87, 124] on div "Doypack" at bounding box center [99, 118] width 147 height 20
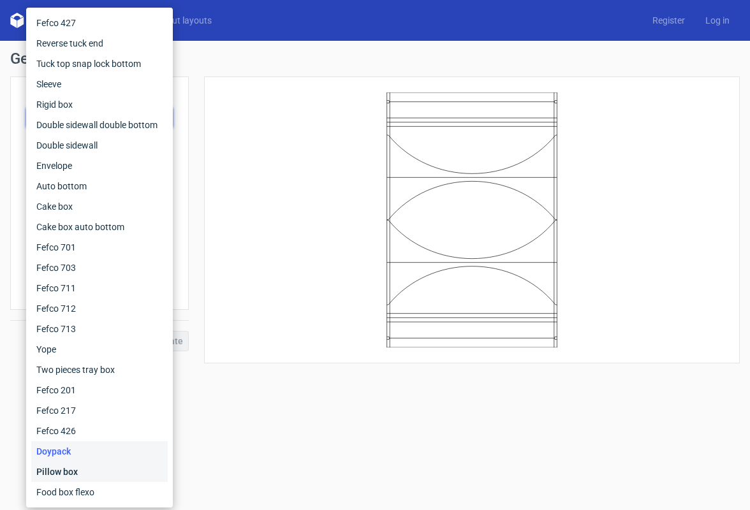
click at [95, 465] on div "Pillow box" at bounding box center [99, 472] width 136 height 20
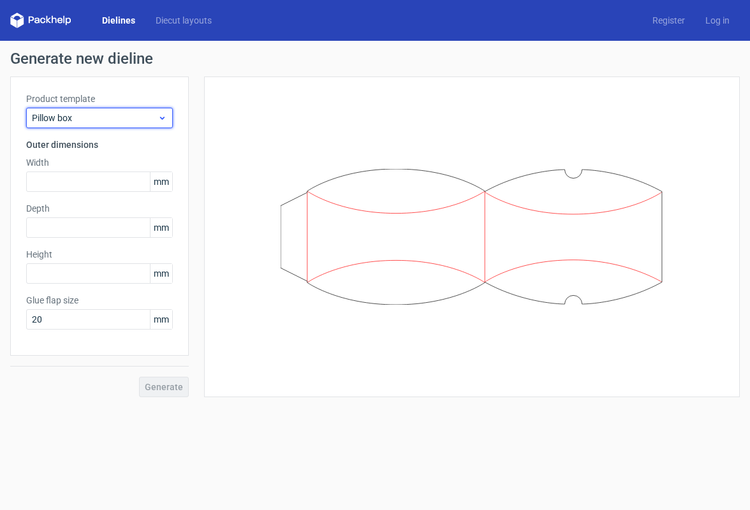
click at [81, 119] on span "Pillow box" at bounding box center [95, 118] width 126 height 13
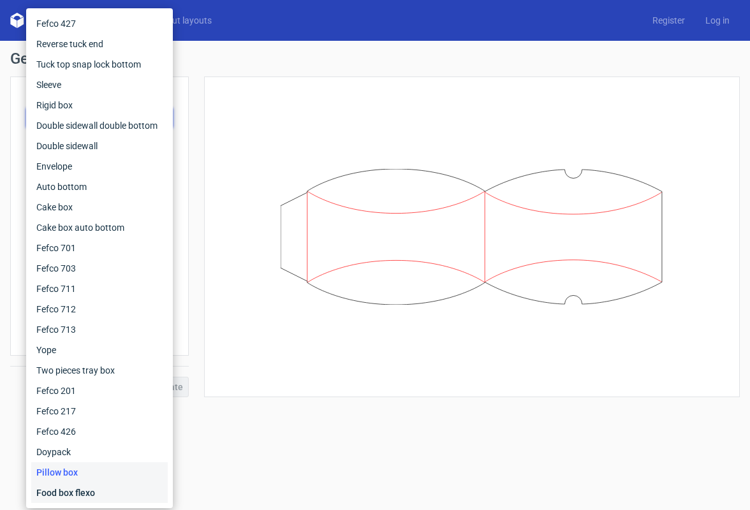
scroll to position [1, 0]
click at [89, 488] on div "Food box flexo" at bounding box center [99, 493] width 136 height 20
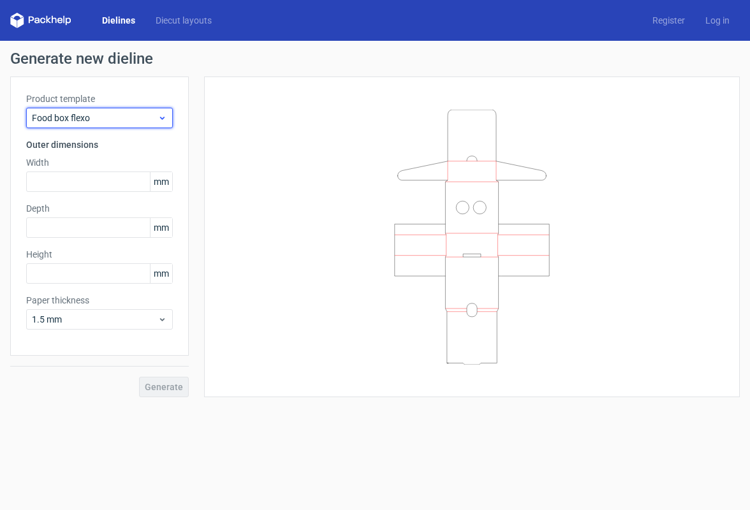
click at [89, 112] on span "Food box flexo" at bounding box center [95, 118] width 126 height 13
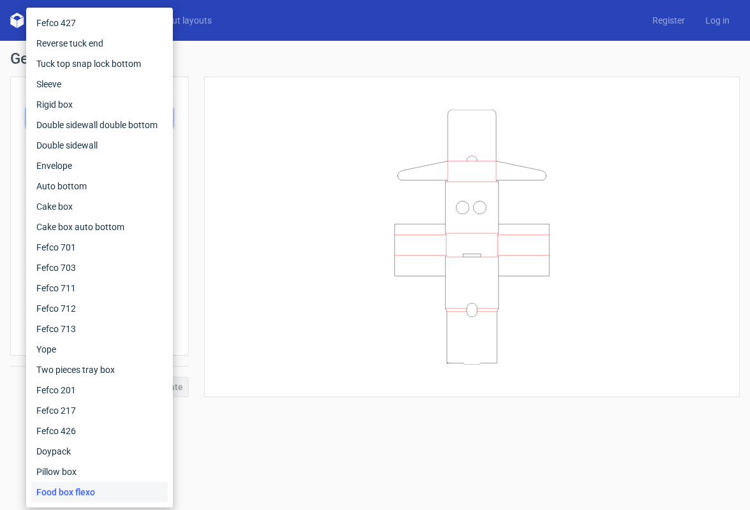
click at [352, 68] on div "Generate new dieline Product template Food box flexo Outer dimensions Width mm …" at bounding box center [374, 224] width 729 height 346
